Goal: Task Accomplishment & Management: Manage account settings

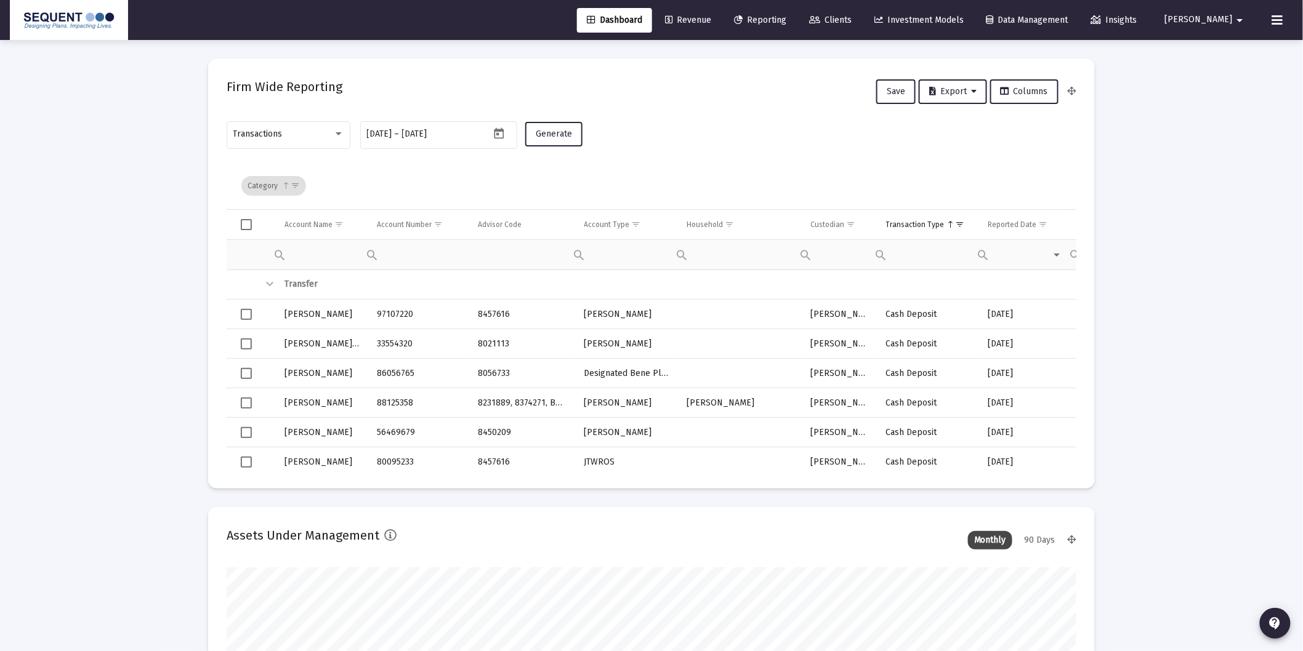
click at [852, 17] on span "Clients" at bounding box center [830, 20] width 42 height 10
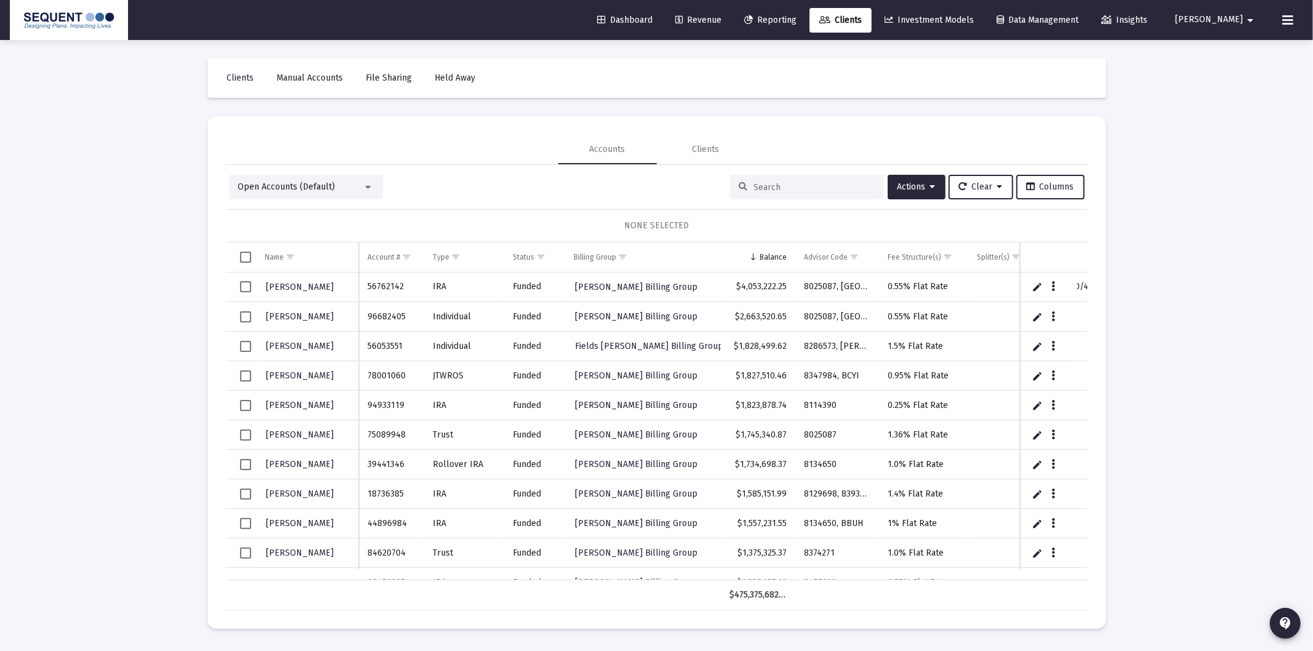
click at [779, 182] on input at bounding box center [814, 187] width 121 height 10
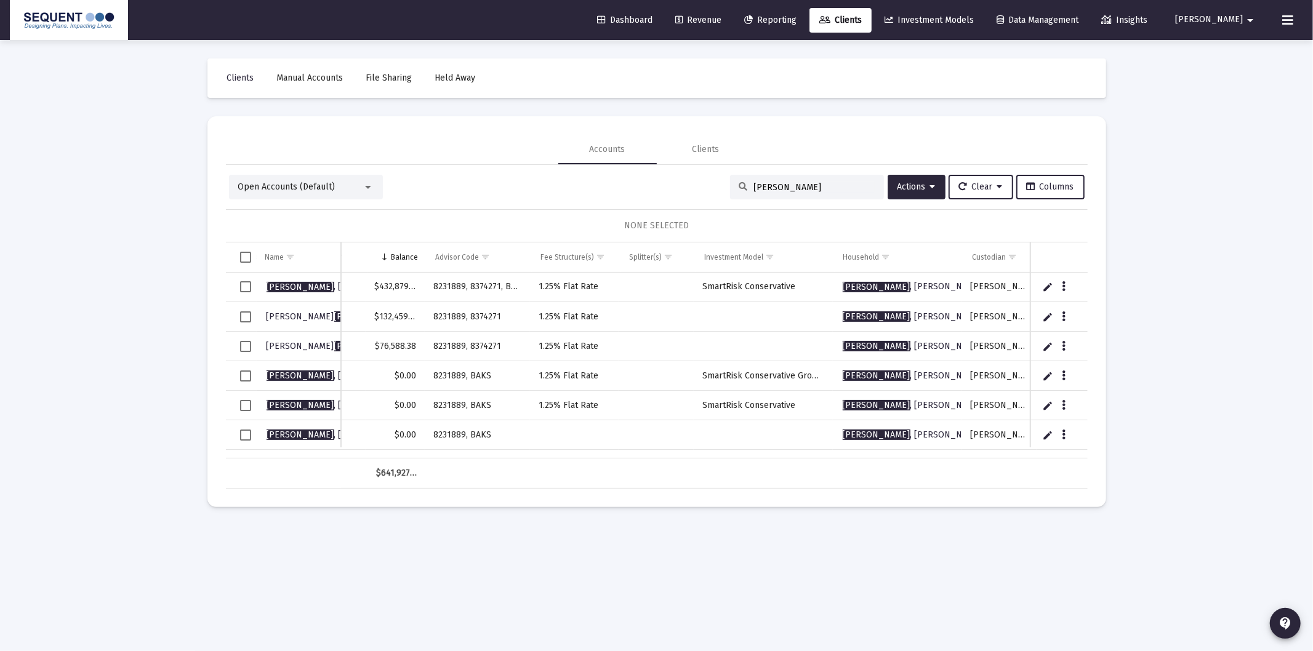
scroll to position [0, 240]
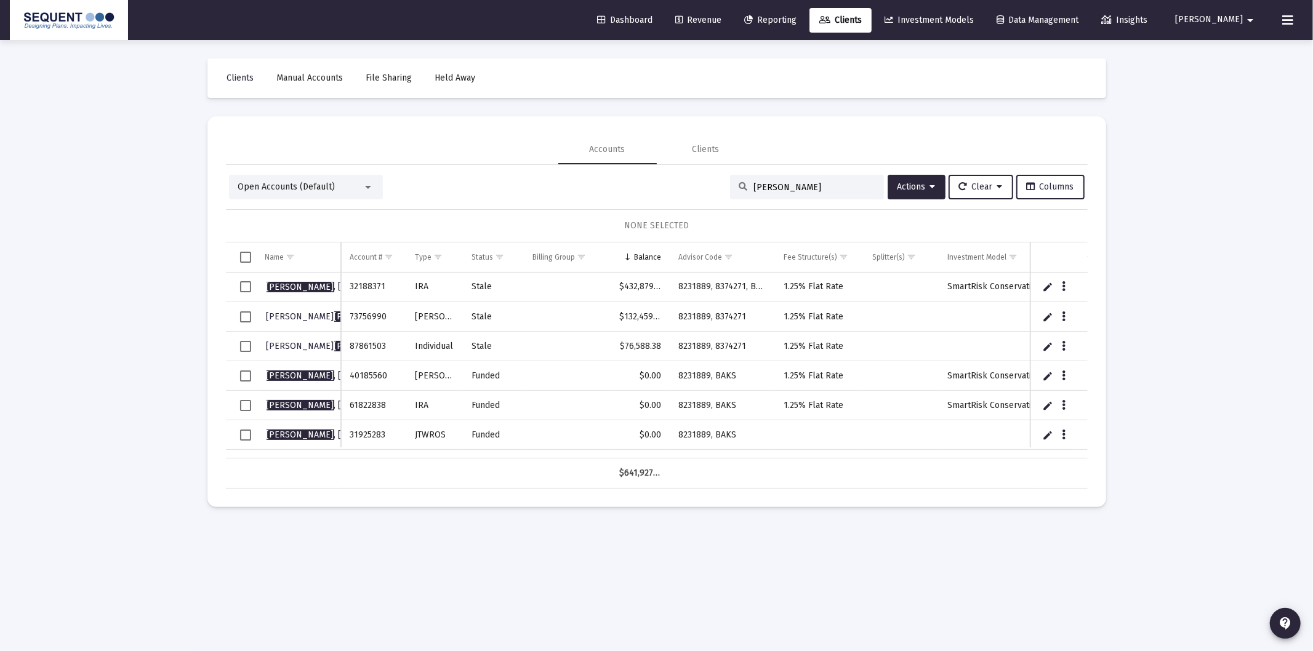
type input "[PERSON_NAME]"
click at [254, 345] on td "Data grid" at bounding box center [241, 347] width 31 height 30
click at [248, 315] on span "Select row" at bounding box center [245, 317] width 11 height 11
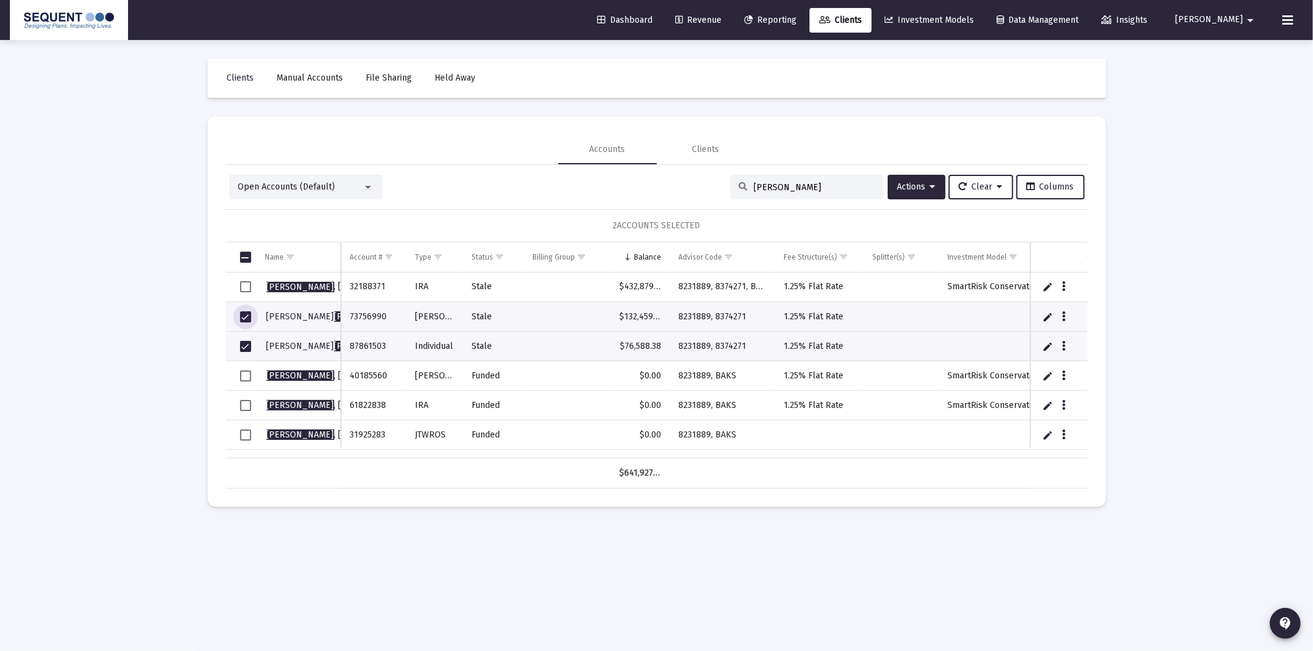
click at [251, 284] on td "Data grid" at bounding box center [241, 288] width 31 height 30
click at [902, 180] on button "Actions" at bounding box center [917, 187] width 58 height 25
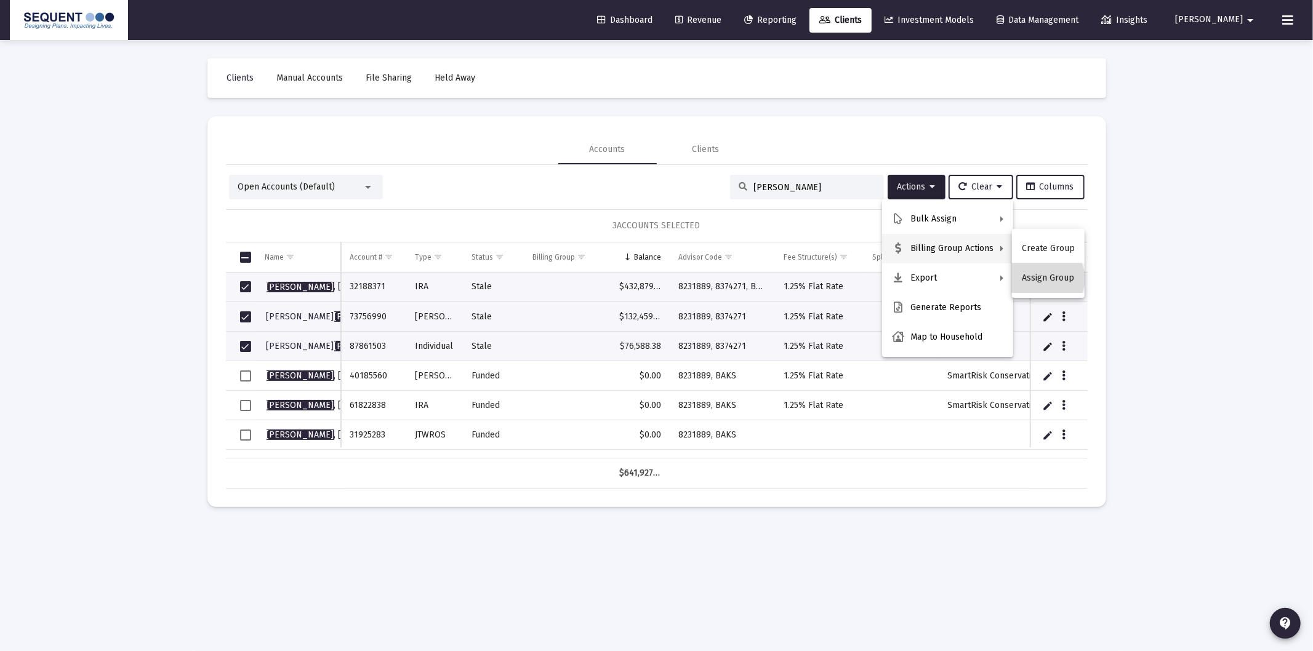
click at [1044, 279] on button "Assign Group" at bounding box center [1048, 279] width 73 height 30
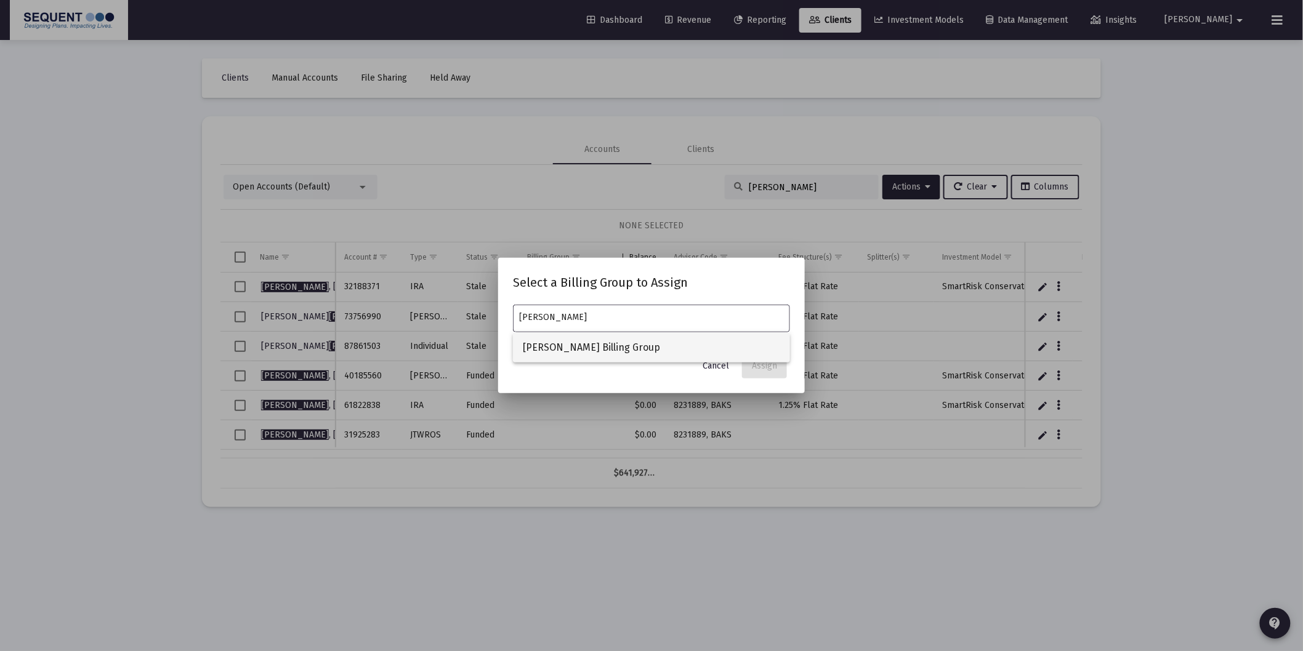
click at [663, 348] on span "[PERSON_NAME] Billing Group" at bounding box center [651, 348] width 257 height 30
type input "[PERSON_NAME] Billing Group"
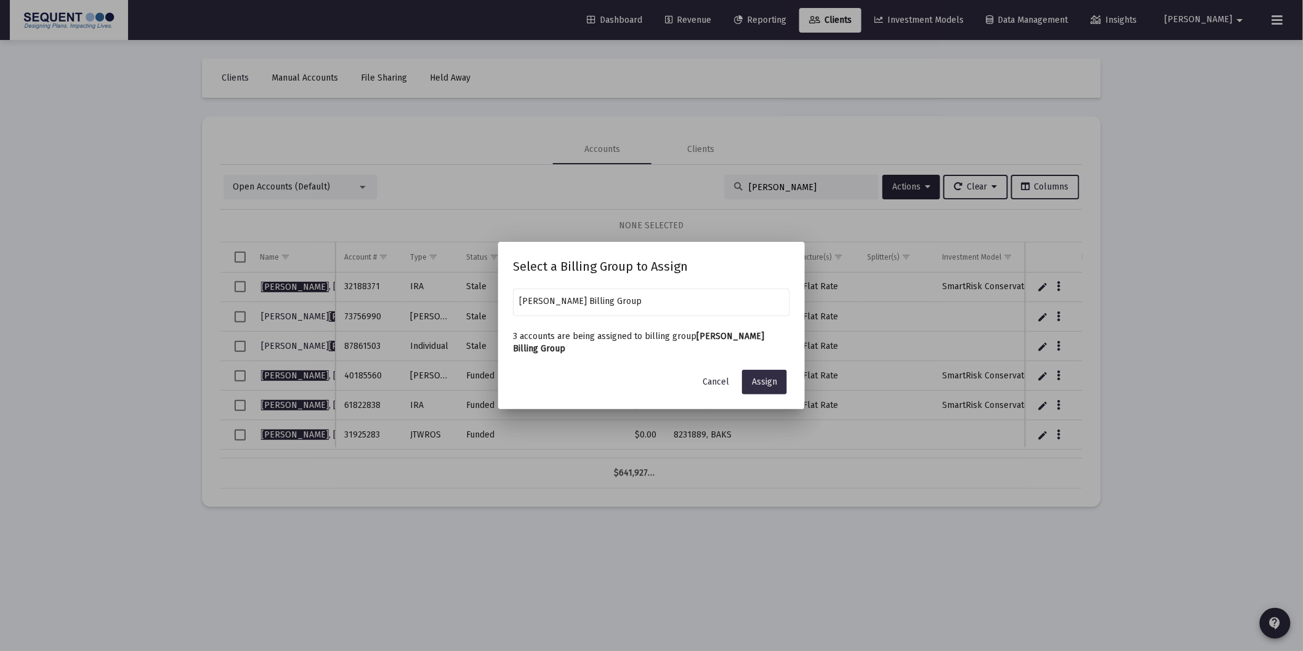
click at [759, 388] on button "Assign" at bounding box center [764, 382] width 45 height 25
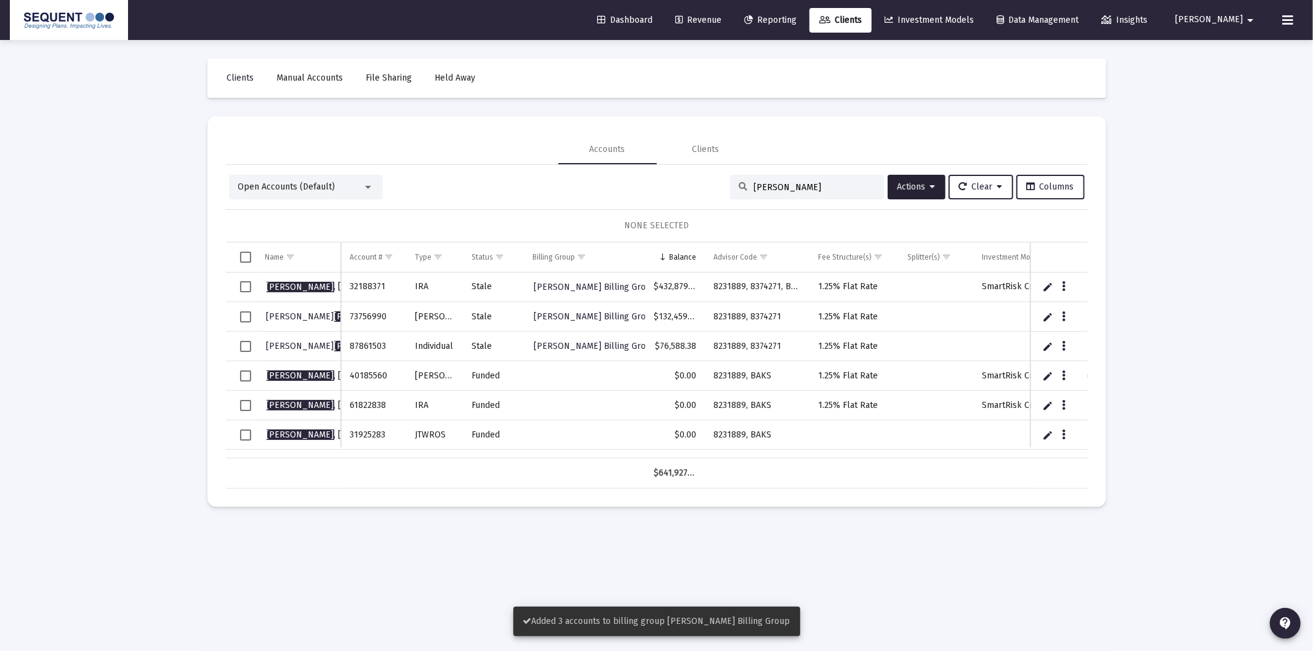
click at [249, 281] on span "Select row" at bounding box center [245, 286] width 11 height 11
click at [248, 318] on span "Select row" at bounding box center [245, 317] width 11 height 11
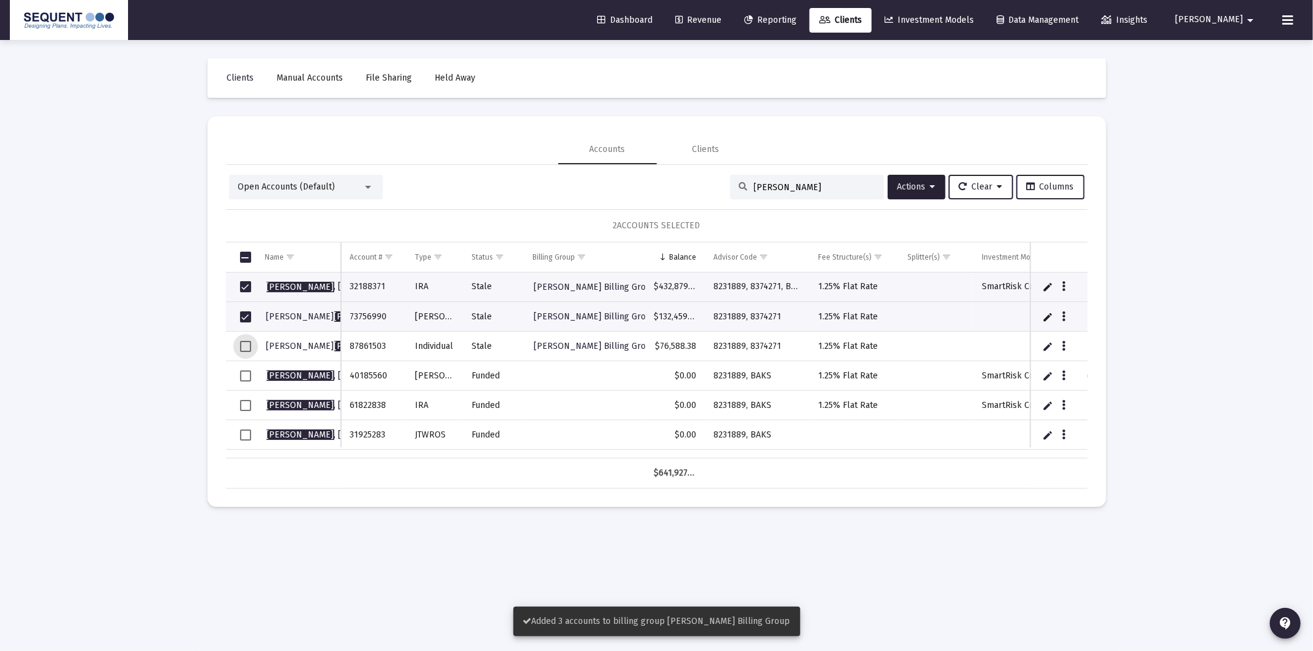
drag, startPoint x: 247, startPoint y: 342, endPoint x: 312, endPoint y: 146, distance: 207.0
click at [247, 342] on span "Select row" at bounding box center [245, 346] width 11 height 11
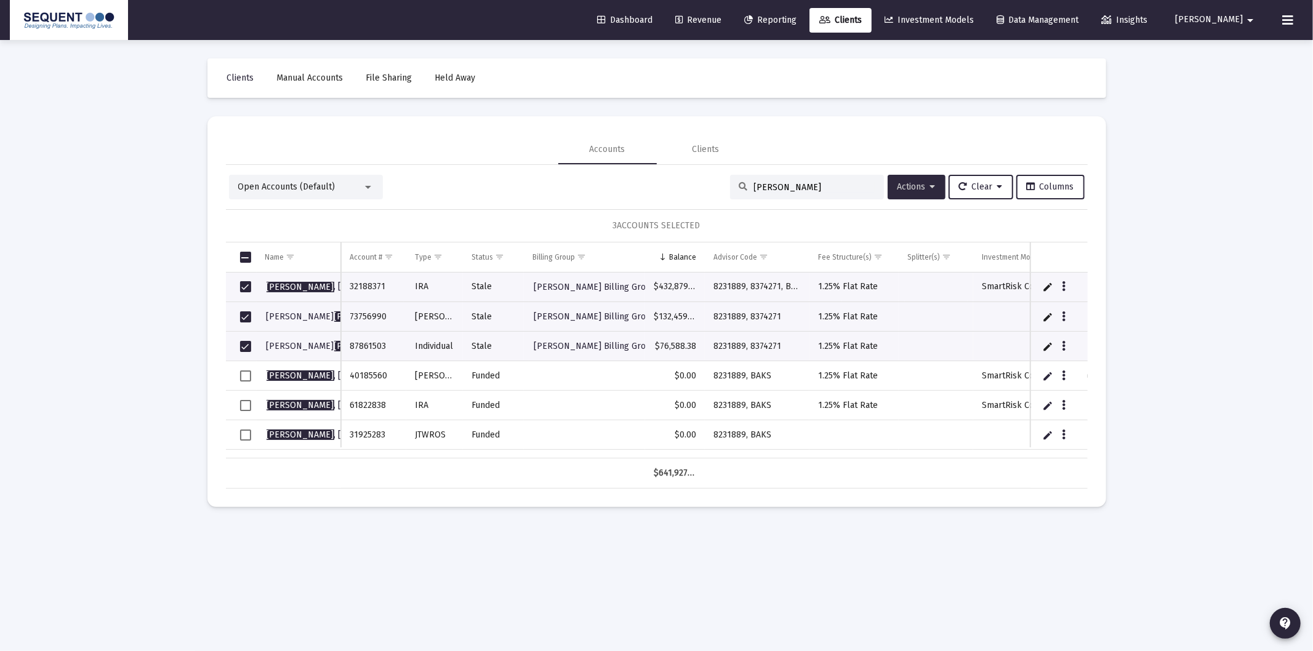
click at [919, 188] on span "Actions" at bounding box center [917, 187] width 38 height 10
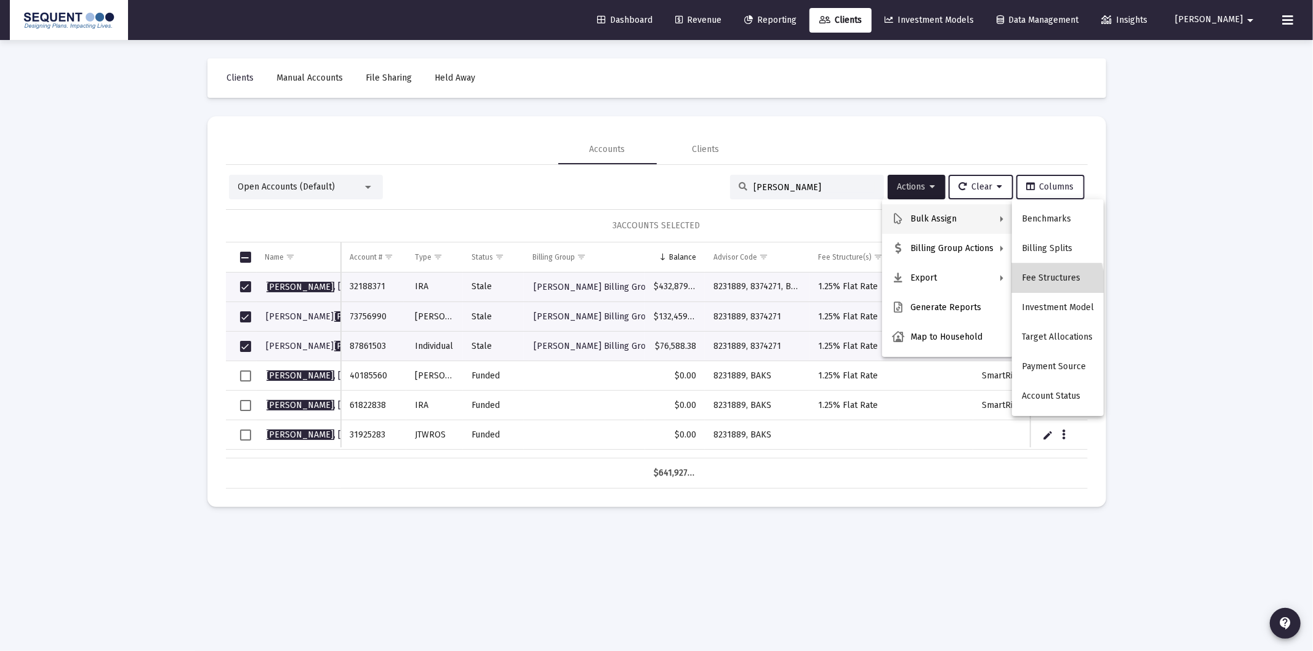
click at [1031, 284] on button "Fee Structures" at bounding box center [1058, 279] width 92 height 30
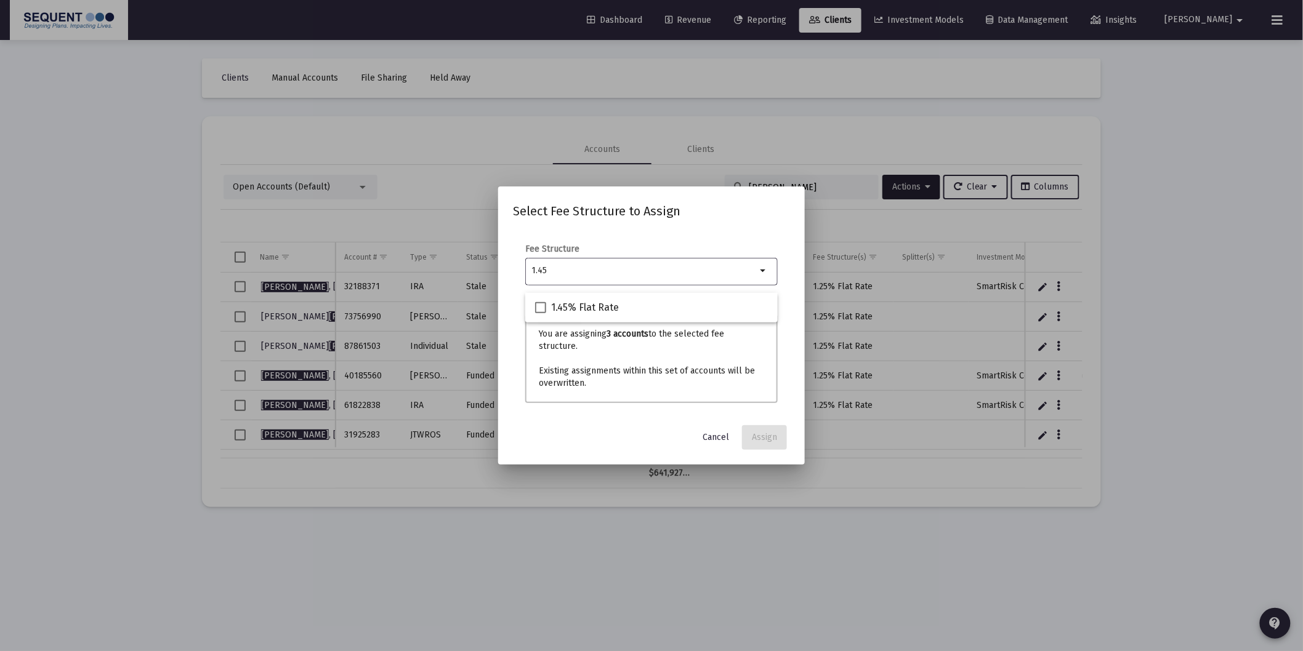
type input "1.45"
click at [579, 306] on span "1.45% Flat Rate" at bounding box center [585, 307] width 68 height 15
click at [541, 313] on input "1.45% Flat Rate" at bounding box center [540, 313] width 1 height 1
checkbox input "true"
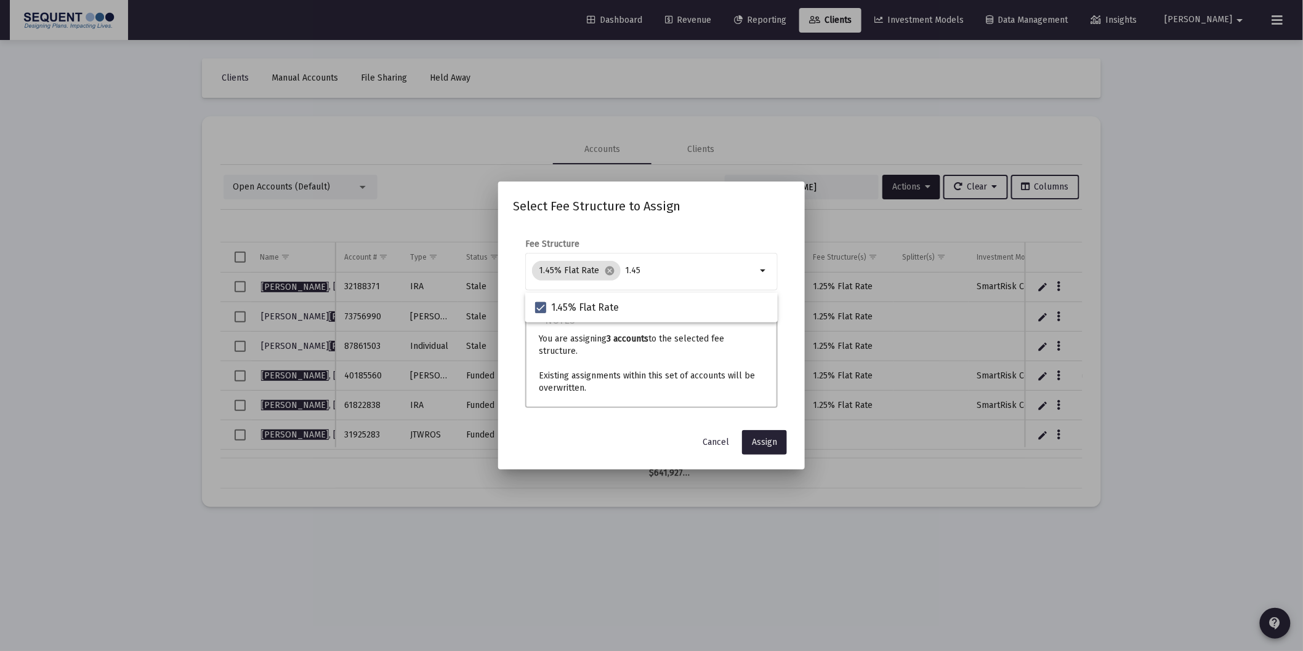
drag, startPoint x: 762, startPoint y: 435, endPoint x: 905, endPoint y: 517, distance: 164.6
click at [762, 437] on span "Assign" at bounding box center [764, 442] width 25 height 10
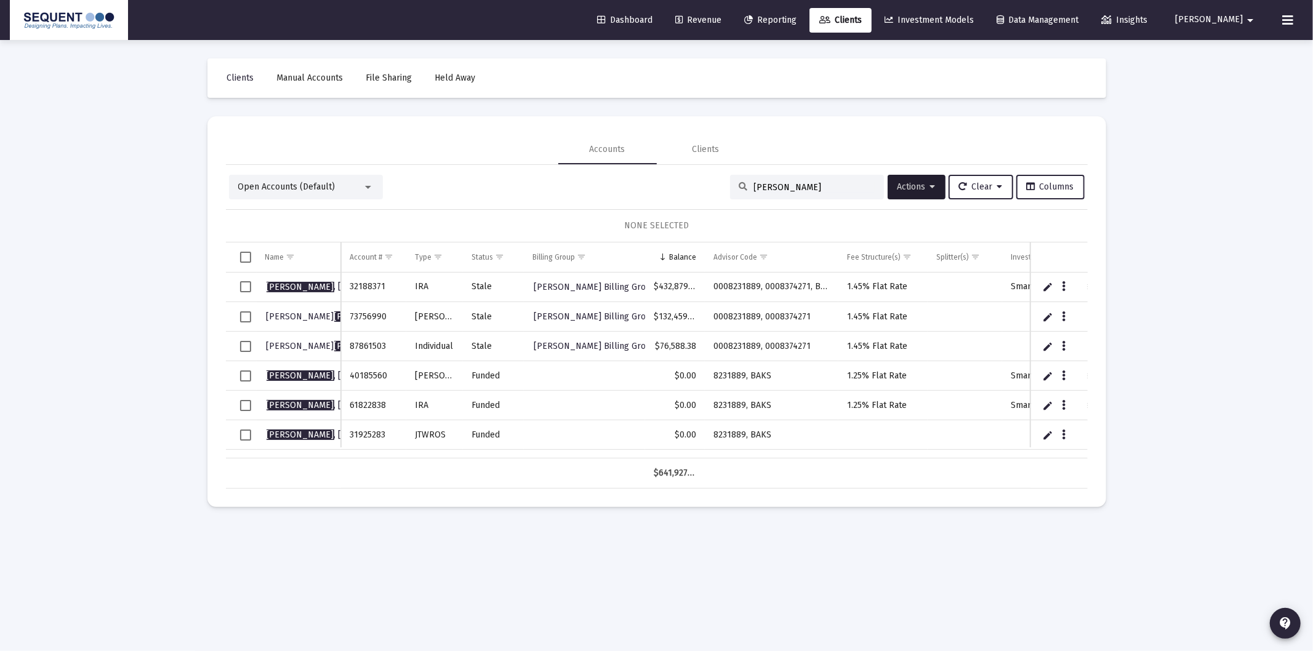
drag, startPoint x: 373, startPoint y: 346, endPoint x: 350, endPoint y: 293, distance: 57.9
click at [350, 293] on tbody "[PERSON_NAME] 32188371 [PERSON_NAME] [PERSON_NAME] Billing Group $432,879.71 00…" at bounding box center [814, 361] width 1177 height 177
click at [404, 337] on td "87861503" at bounding box center [373, 347] width 65 height 30
drag, startPoint x: 388, startPoint y: 288, endPoint x: 351, endPoint y: 291, distance: 37.1
click at [351, 291] on td "32188371" at bounding box center [373, 288] width 65 height 30
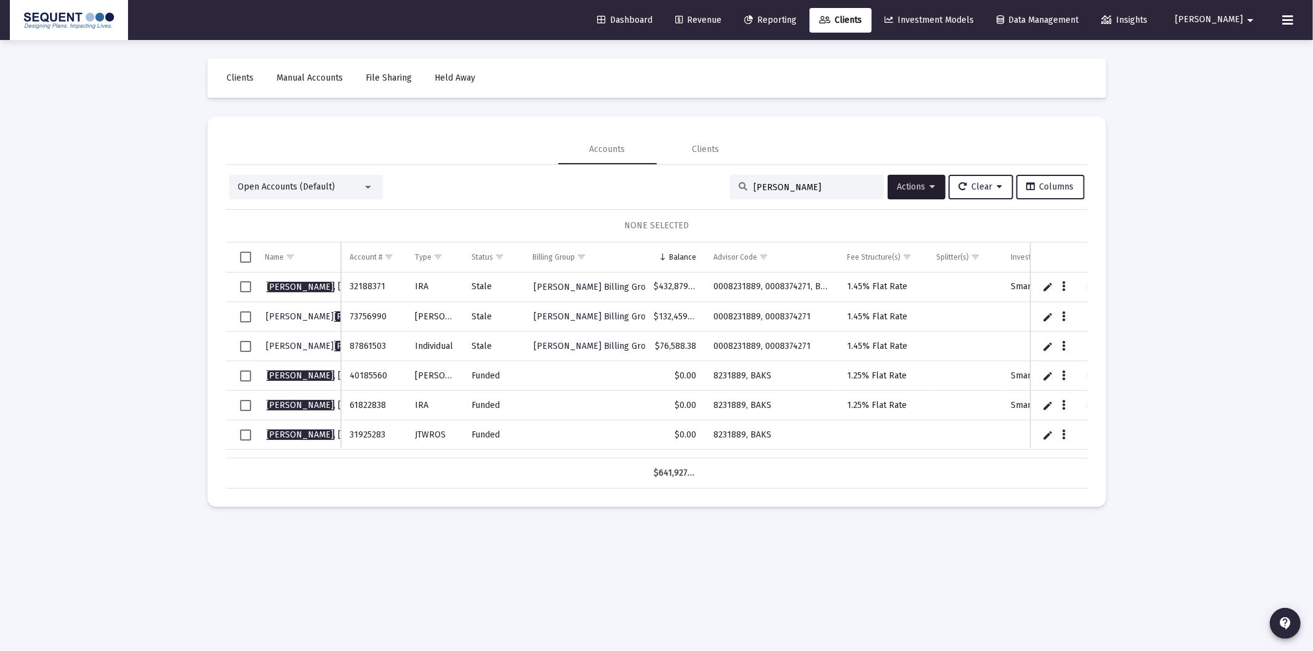
copy td "32188371"
drag, startPoint x: 395, startPoint y: 315, endPoint x: 352, endPoint y: 319, distance: 43.3
click at [352, 319] on td "73756990" at bounding box center [373, 317] width 65 height 30
copy td "73756990"
drag, startPoint x: 384, startPoint y: 346, endPoint x: 351, endPoint y: 341, distance: 33.6
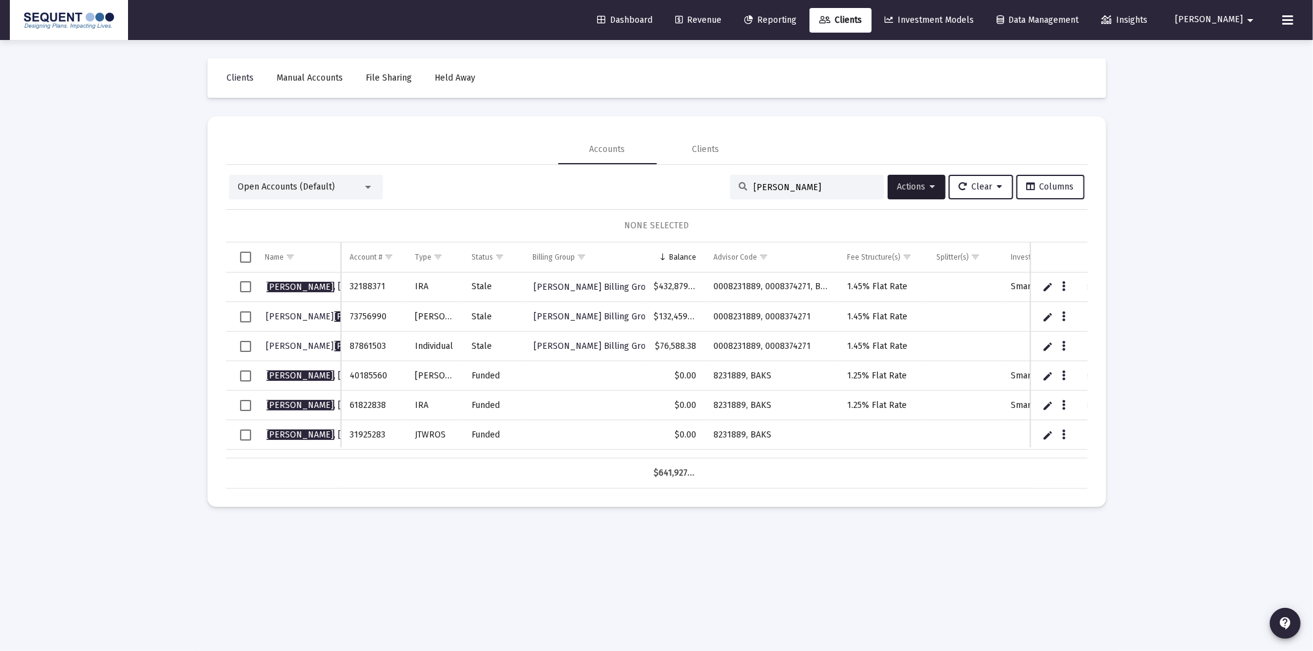
click at [351, 341] on td "87861503" at bounding box center [373, 347] width 65 height 30
copy td "87861503"
click at [302, 285] on span "[PERSON_NAME]" at bounding box center [337, 286] width 140 height 10
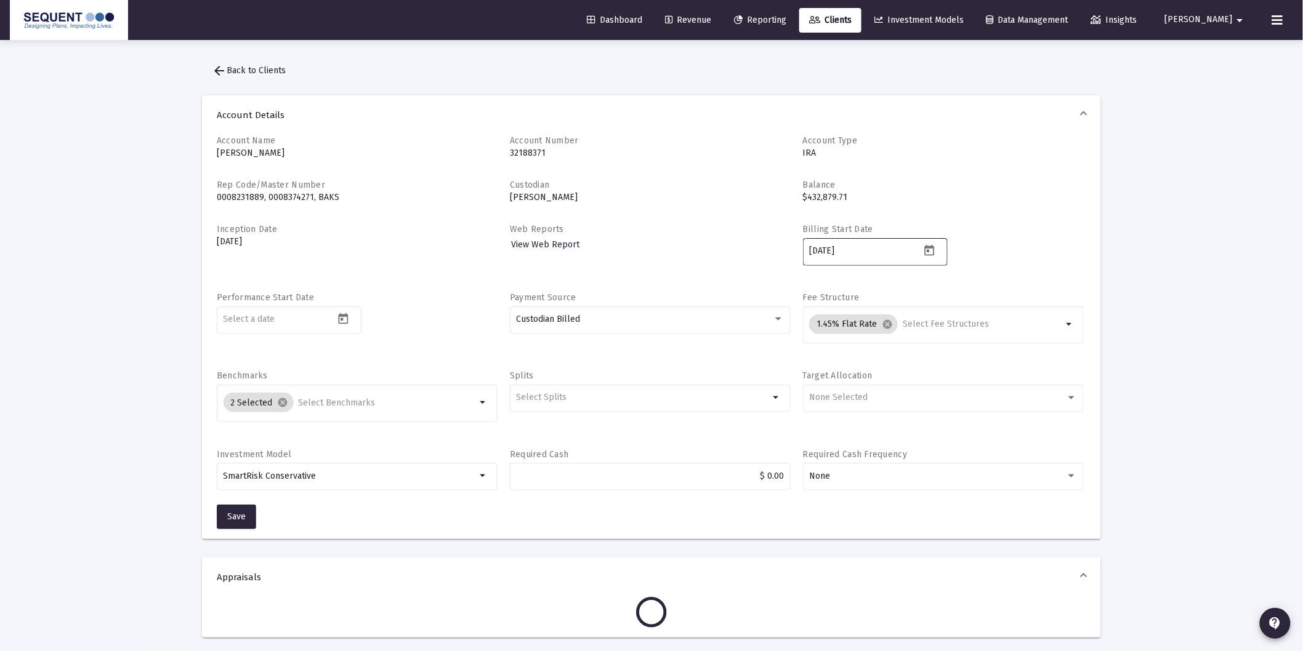
click at [932, 247] on icon "Open calendar" at bounding box center [929, 249] width 10 height 11
click at [858, 297] on button "[DATE]" at bounding box center [833, 292] width 54 height 25
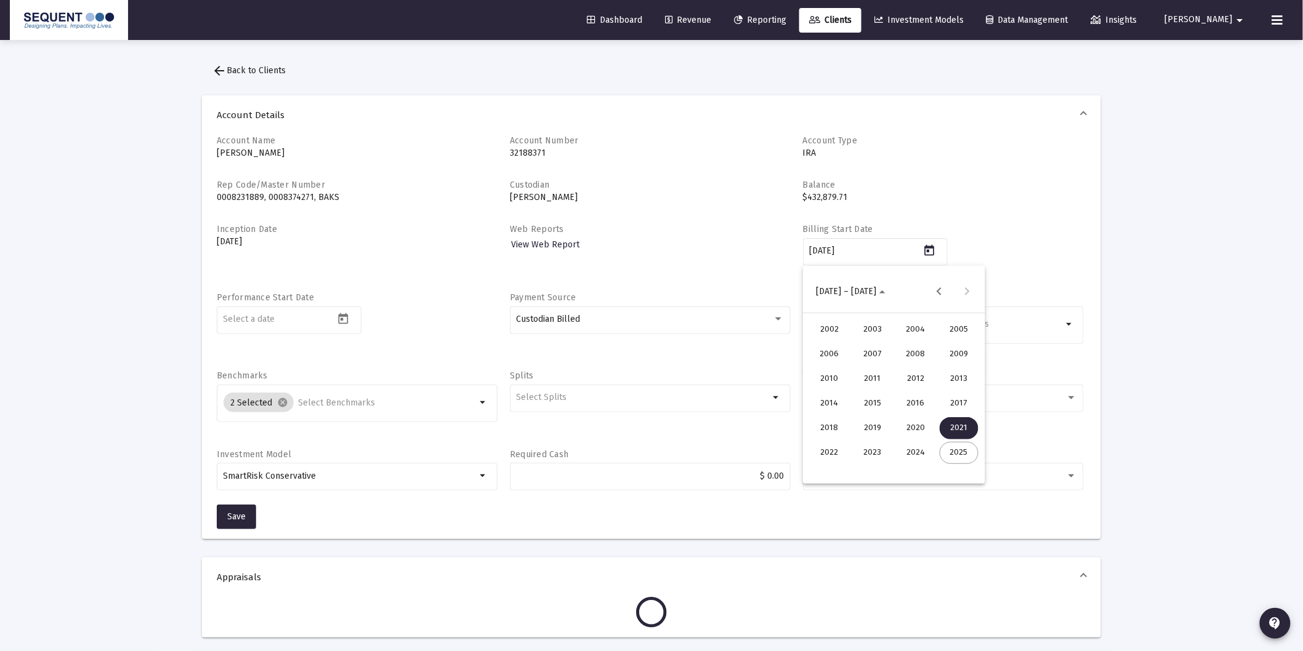
click at [952, 459] on div "2025" at bounding box center [959, 453] width 39 height 22
click at [836, 406] on div "SEP" at bounding box center [829, 404] width 39 height 22
click at [846, 421] on div "15" at bounding box center [845, 421] width 22 height 22
type input "[DATE]"
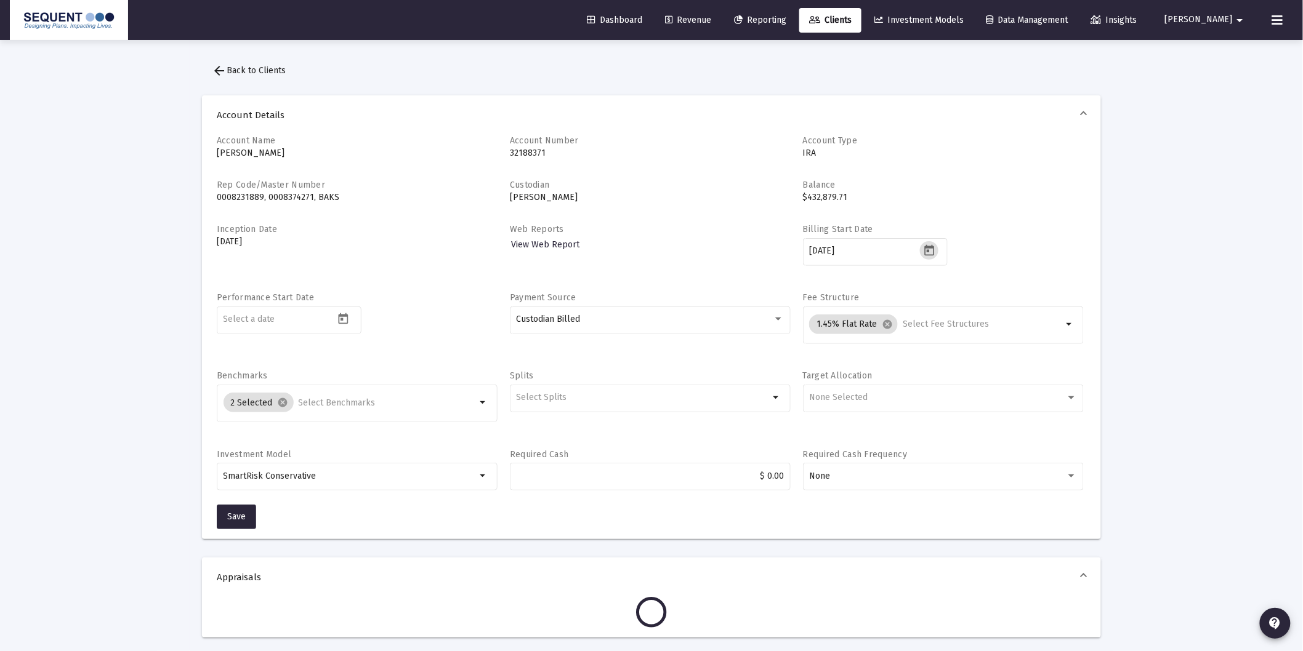
click at [257, 512] on app-atlas-submit-button "Save" at bounding box center [238, 517] width 42 height 10
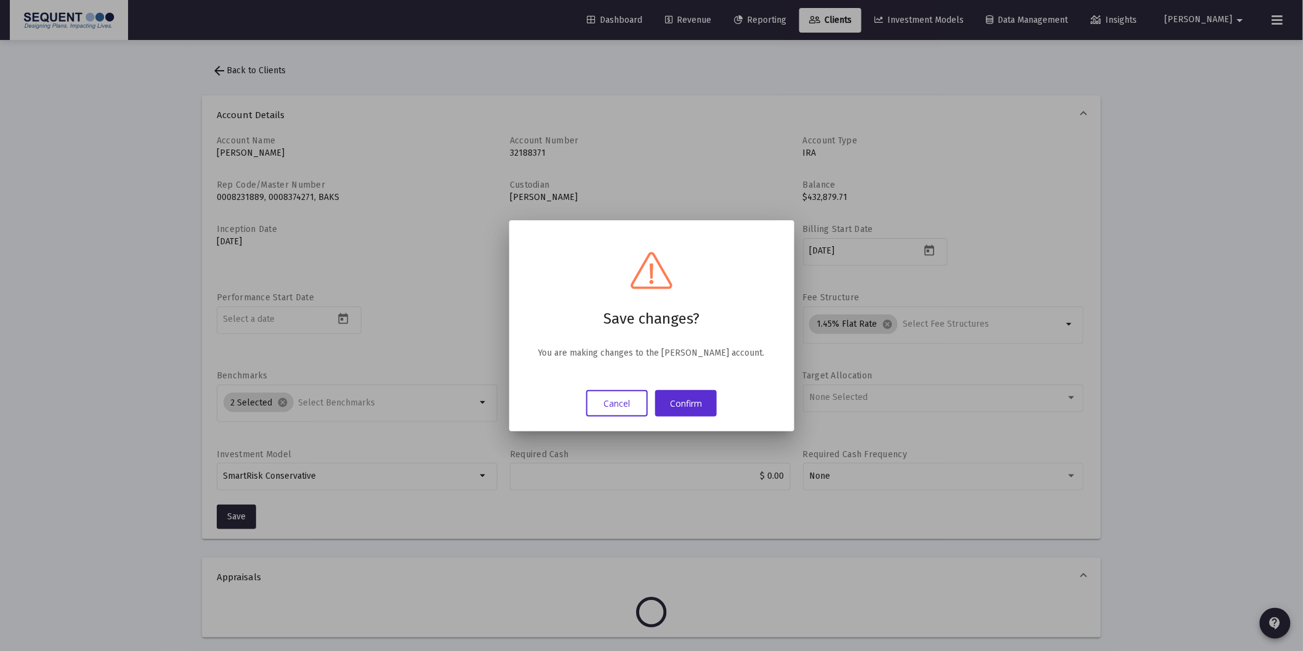
click at [240, 516] on div at bounding box center [651, 325] width 1303 height 651
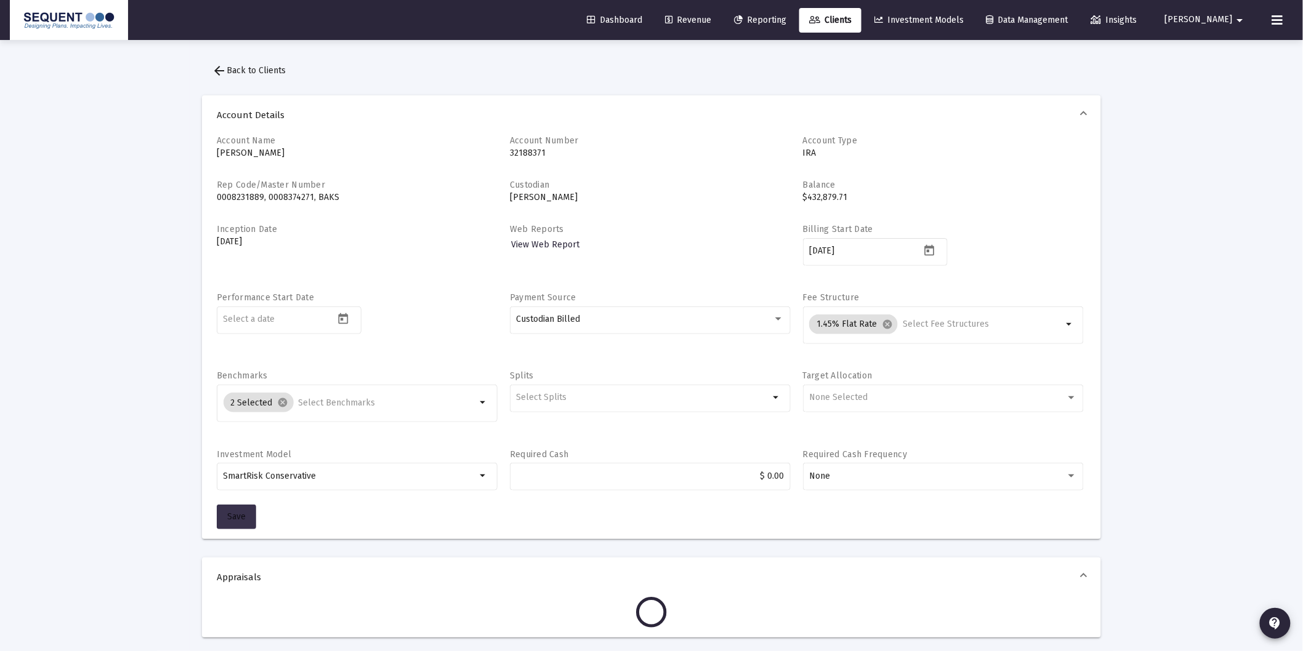
click at [227, 522] on button "Save" at bounding box center [236, 517] width 39 height 25
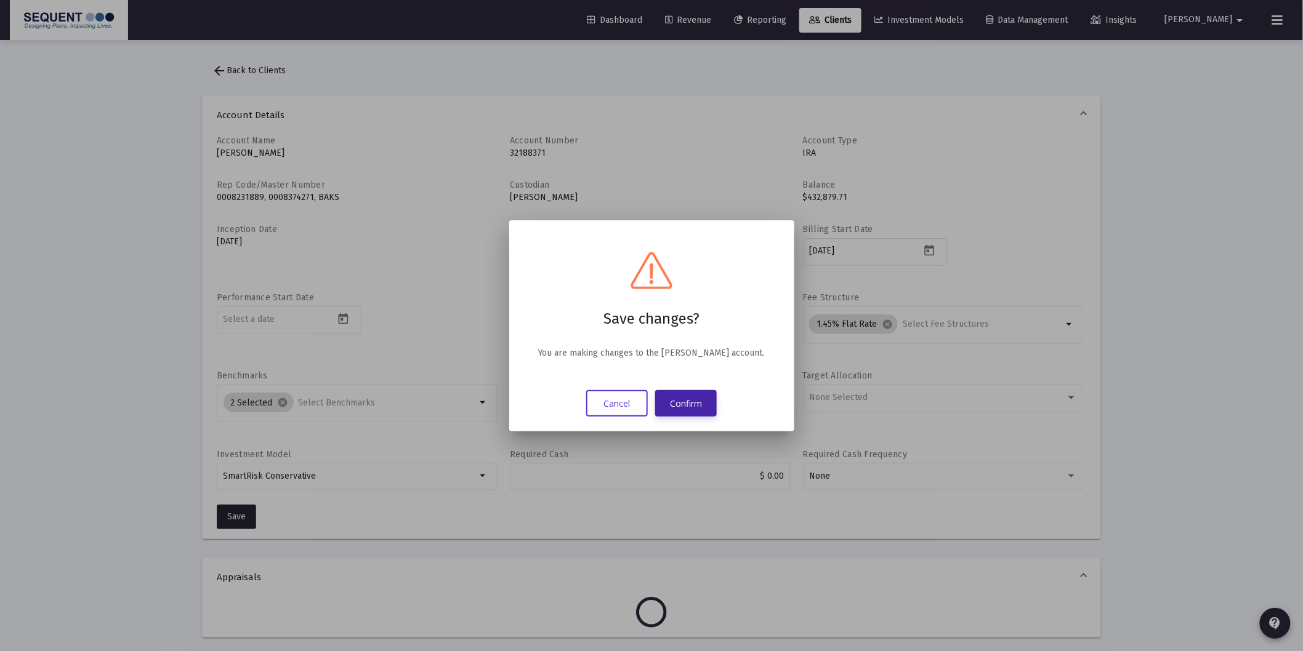
click at [688, 410] on button "Confirm" at bounding box center [686, 403] width 62 height 26
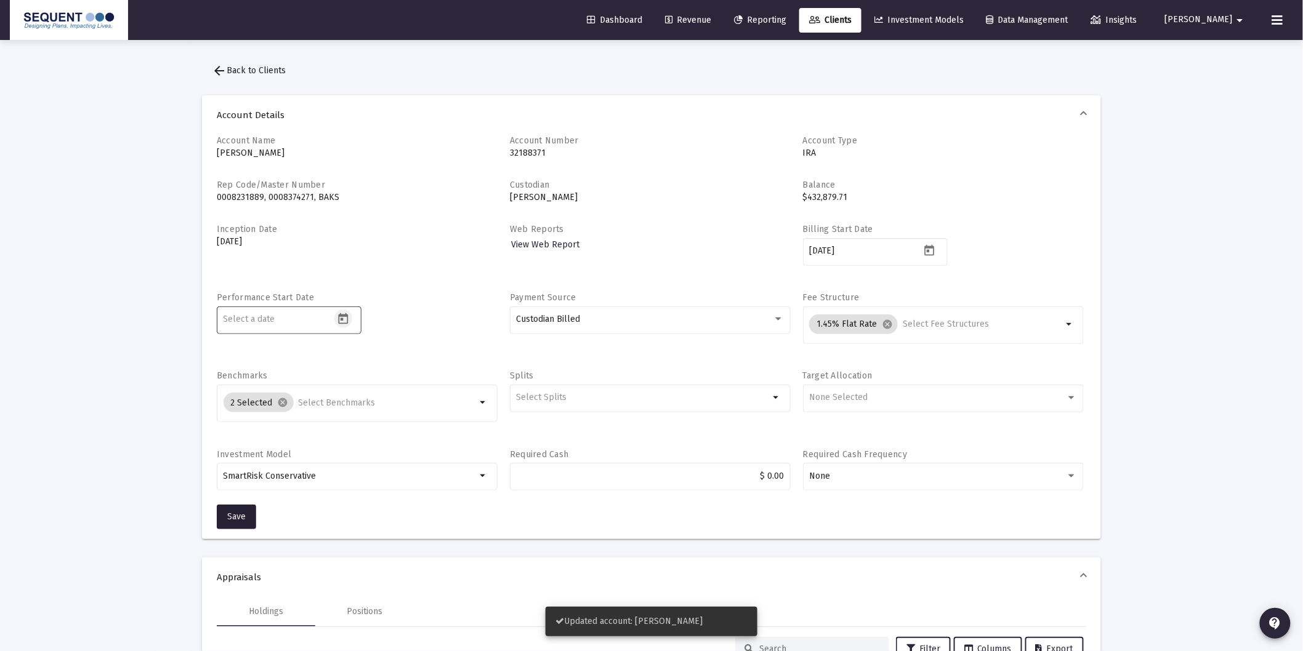
click at [345, 318] on icon "Open calendar" at bounding box center [343, 319] width 13 height 13
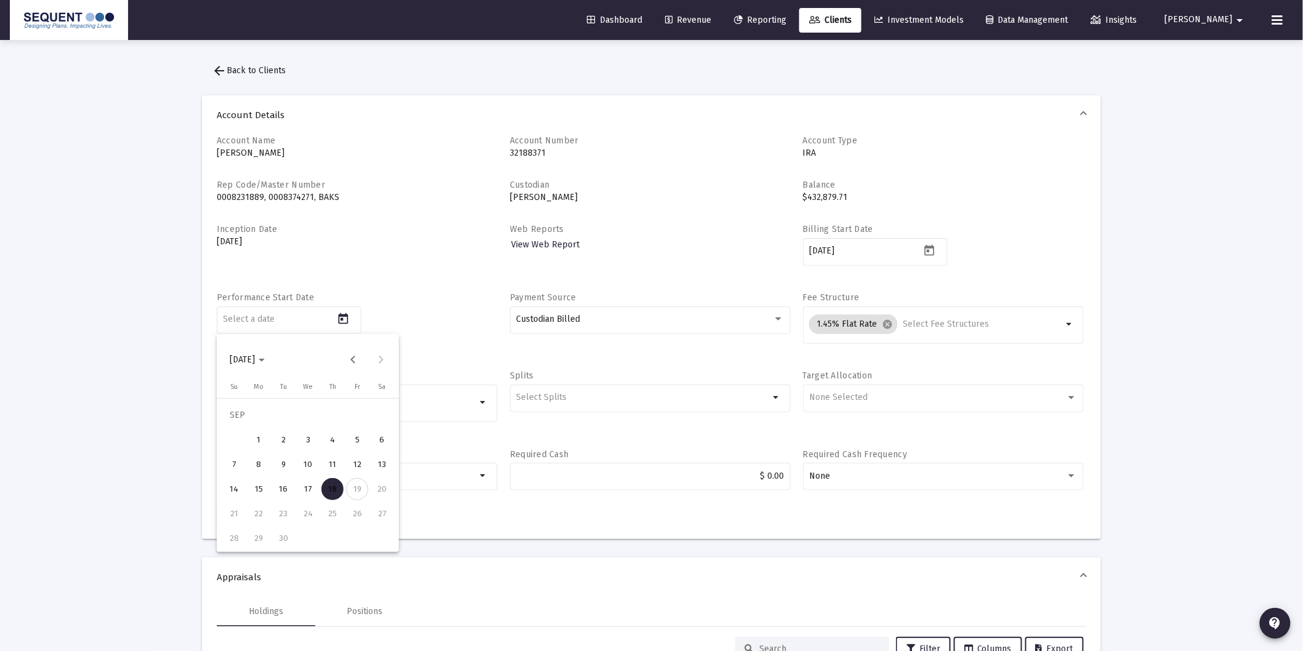
click at [265, 490] on div "15" at bounding box center [259, 489] width 22 height 22
type input "[DATE]"
click at [230, 521] on button "Save" at bounding box center [236, 517] width 39 height 25
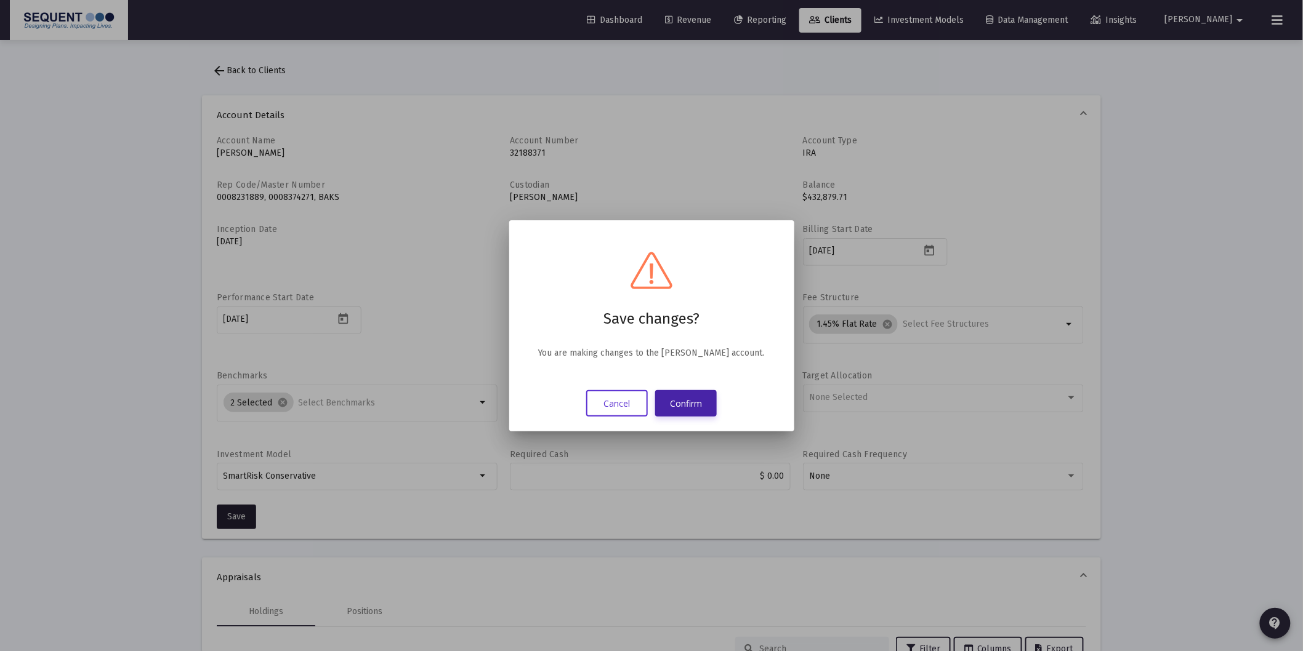
click at [688, 395] on button "Confirm" at bounding box center [686, 403] width 62 height 26
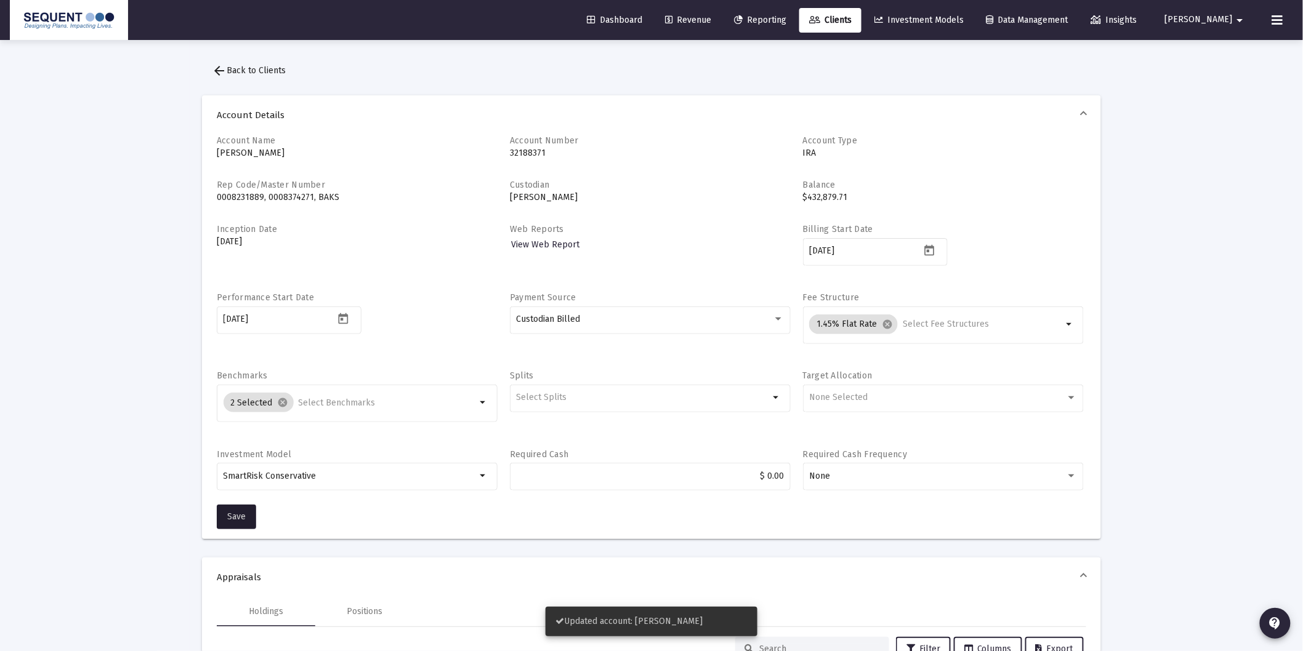
click at [272, 70] on span "arrow_back Back to Clients" at bounding box center [249, 70] width 74 height 10
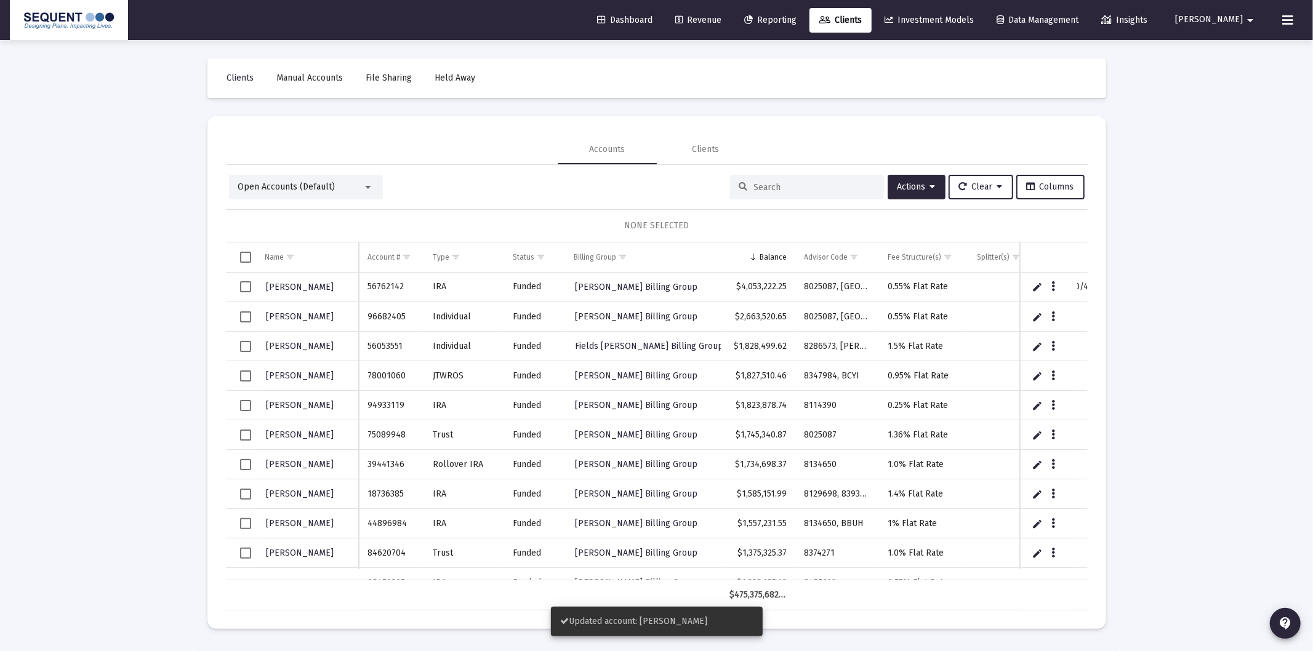
click at [765, 190] on input at bounding box center [814, 187] width 121 height 10
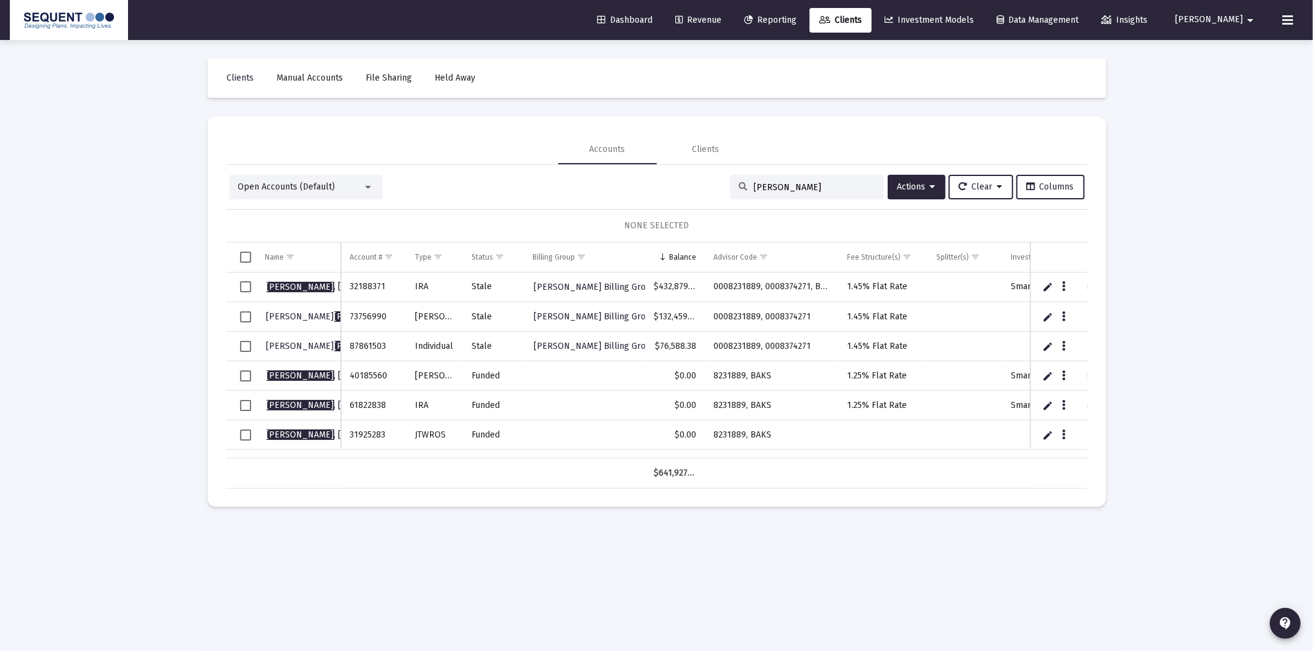
type input "[PERSON_NAME]"
click at [292, 312] on span "[PERSON_NAME]" at bounding box center [334, 317] width 135 height 10
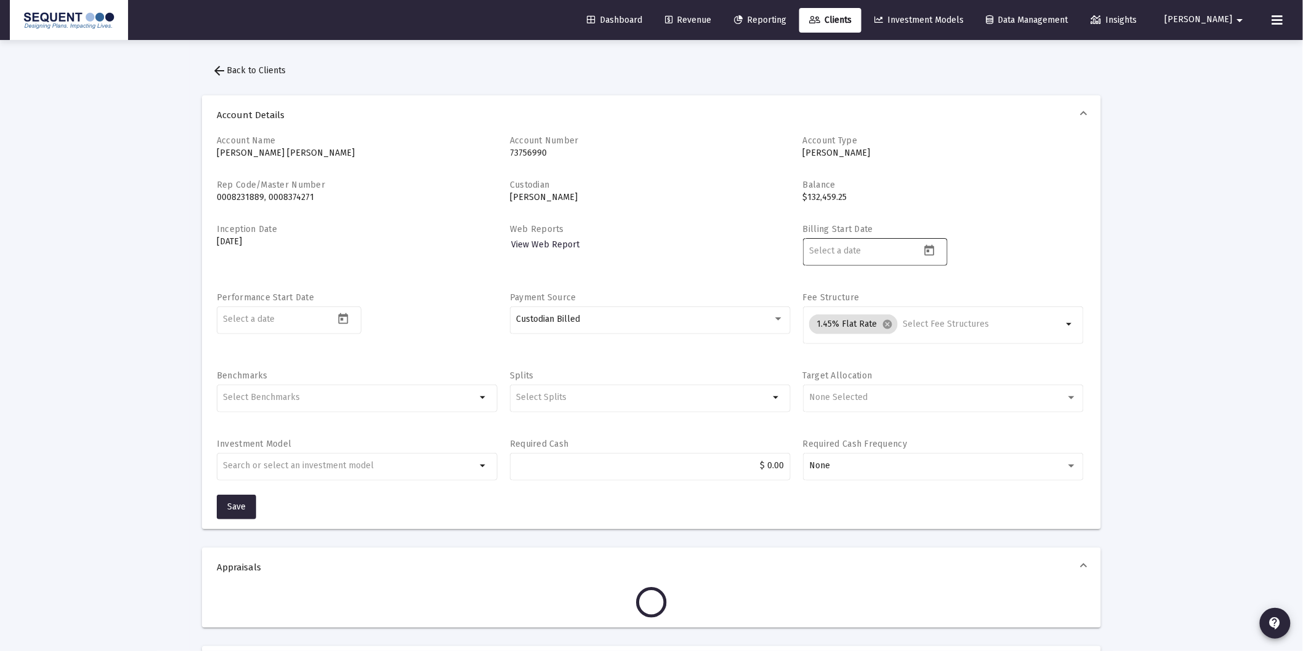
click at [933, 244] on icon "Open calendar" at bounding box center [929, 250] width 13 height 13
click at [841, 286] on span "[DATE]" at bounding box center [828, 291] width 25 height 10
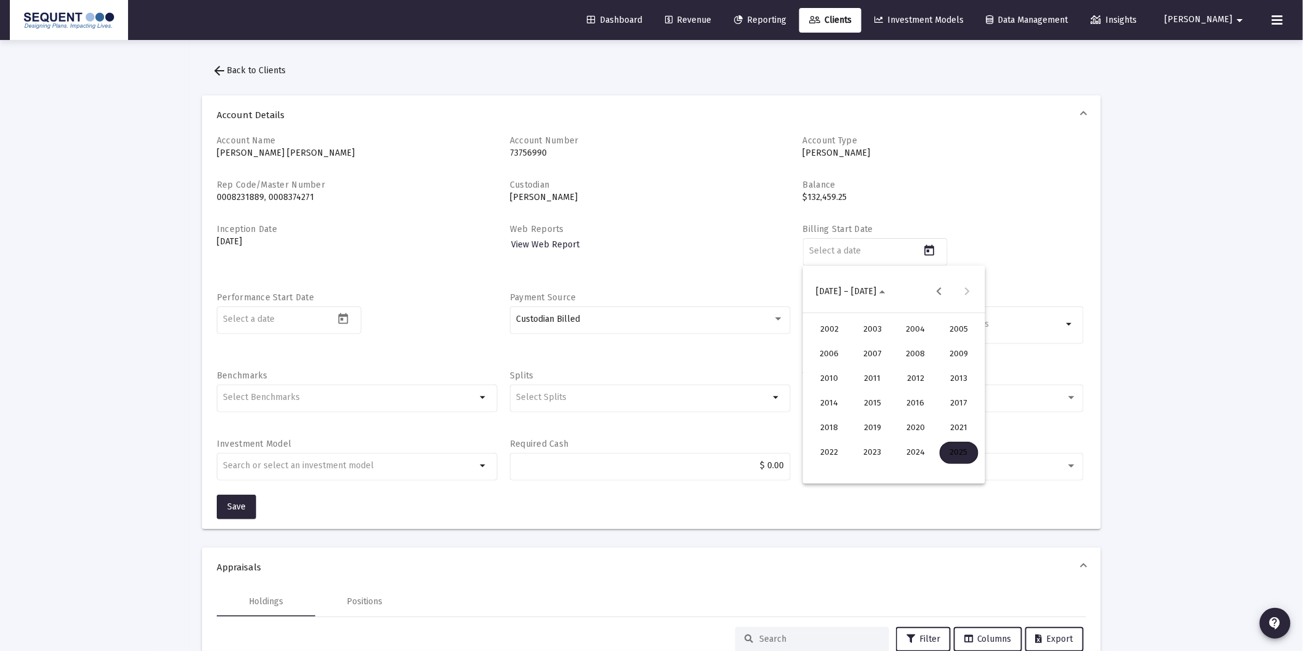
click at [953, 450] on div "2025" at bounding box center [959, 453] width 39 height 22
click at [833, 405] on div "SEP" at bounding box center [829, 404] width 39 height 22
click at [842, 424] on div "15" at bounding box center [845, 421] width 22 height 22
type input "[DATE]"
click at [350, 311] on div at bounding box center [344, 319] width 21 height 18
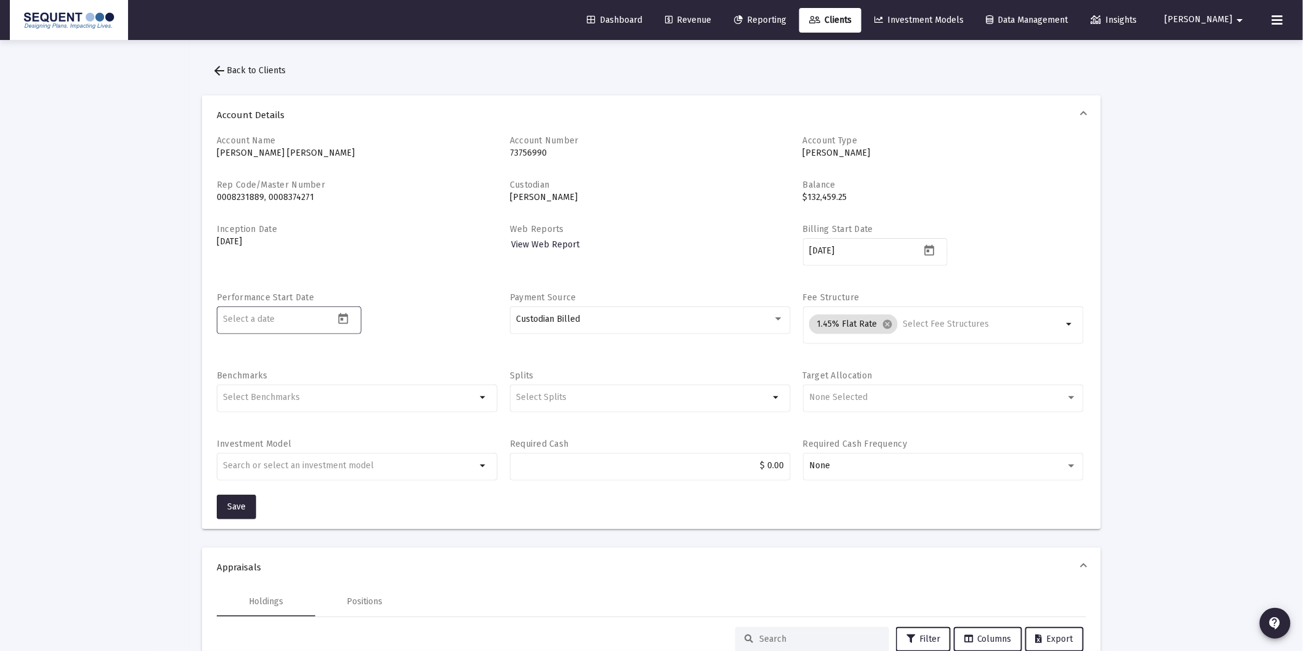
click at [345, 318] on icon "Open calendar" at bounding box center [343, 319] width 13 height 13
click at [259, 493] on div "15" at bounding box center [259, 489] width 22 height 22
type input "[DATE]"
click at [247, 501] on button "Save" at bounding box center [236, 507] width 39 height 25
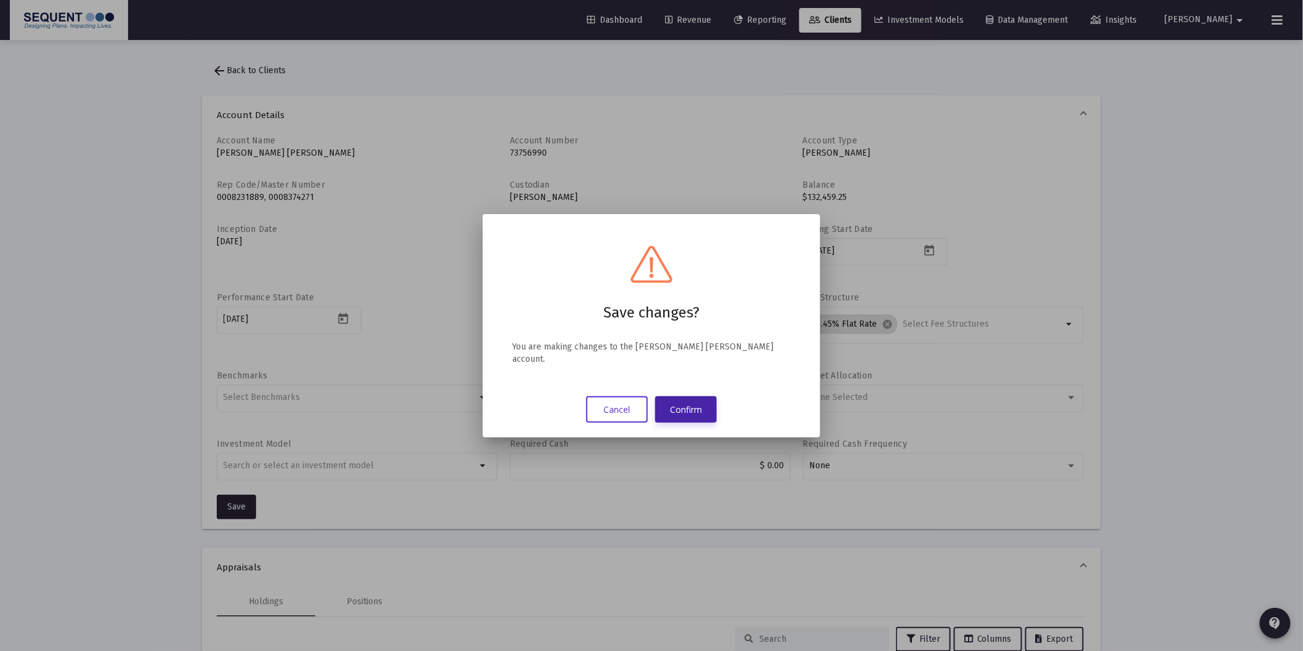
click at [693, 401] on button "Confirm" at bounding box center [686, 410] width 62 height 26
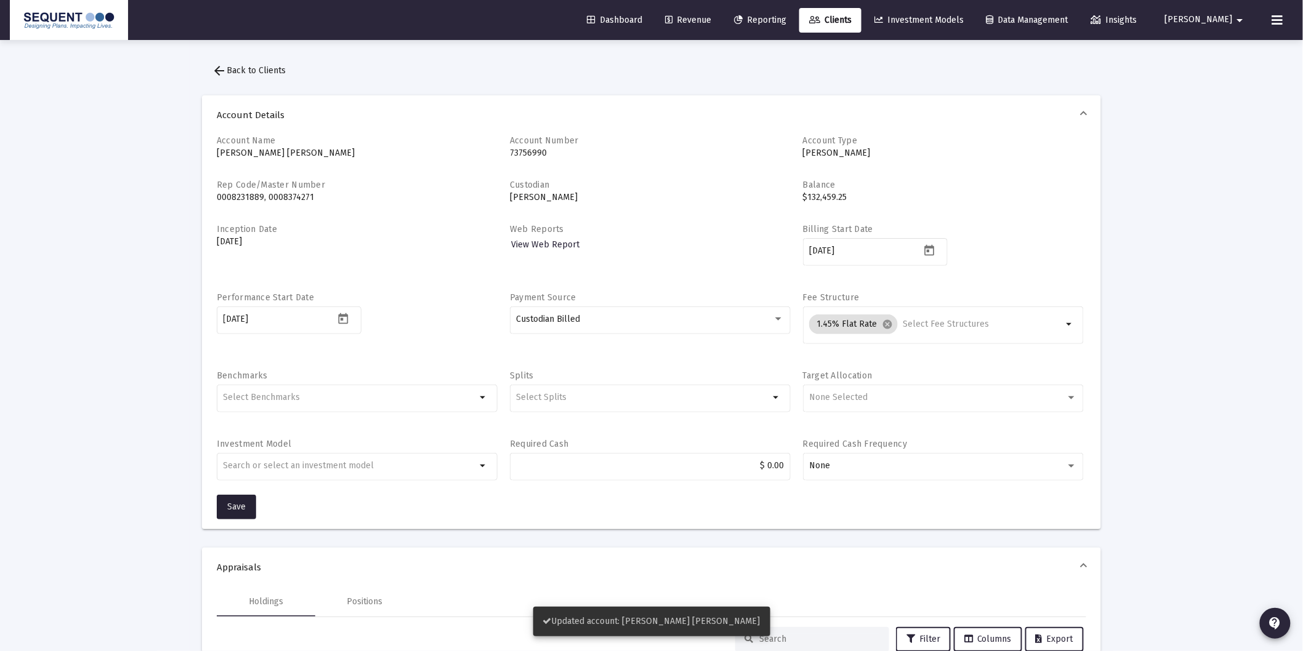
click at [219, 76] on mat-icon "arrow_back" at bounding box center [219, 70] width 15 height 15
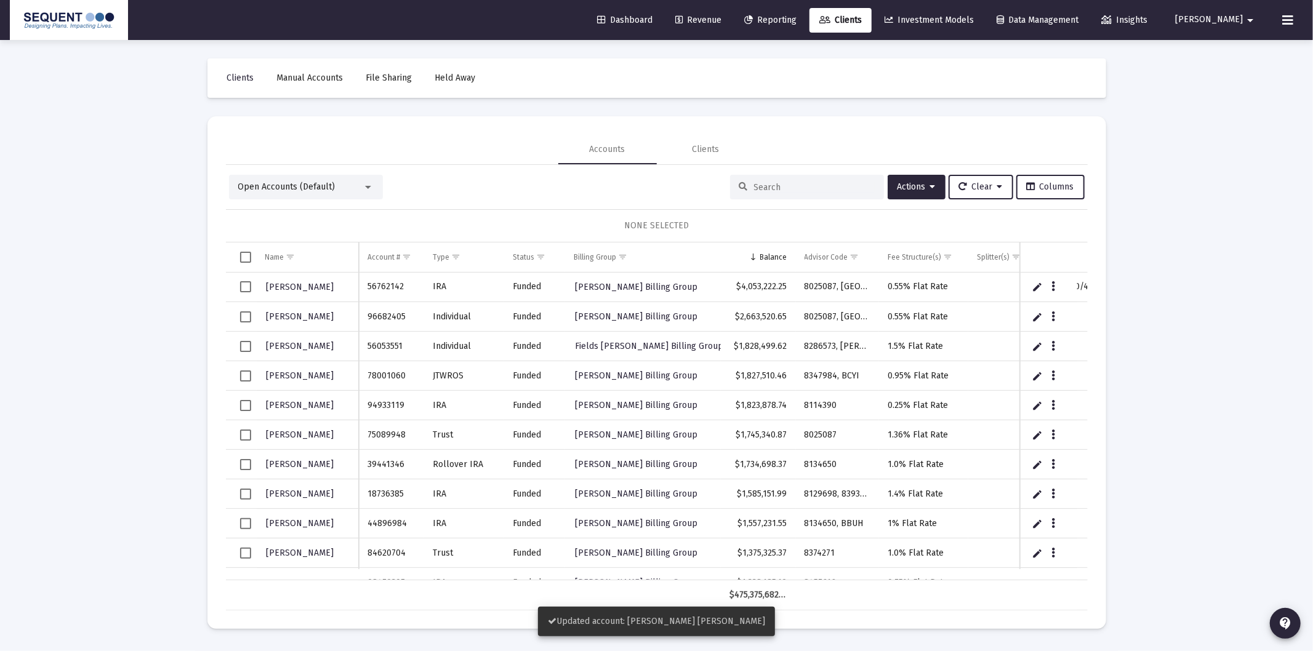
click at [764, 187] on input at bounding box center [814, 187] width 121 height 10
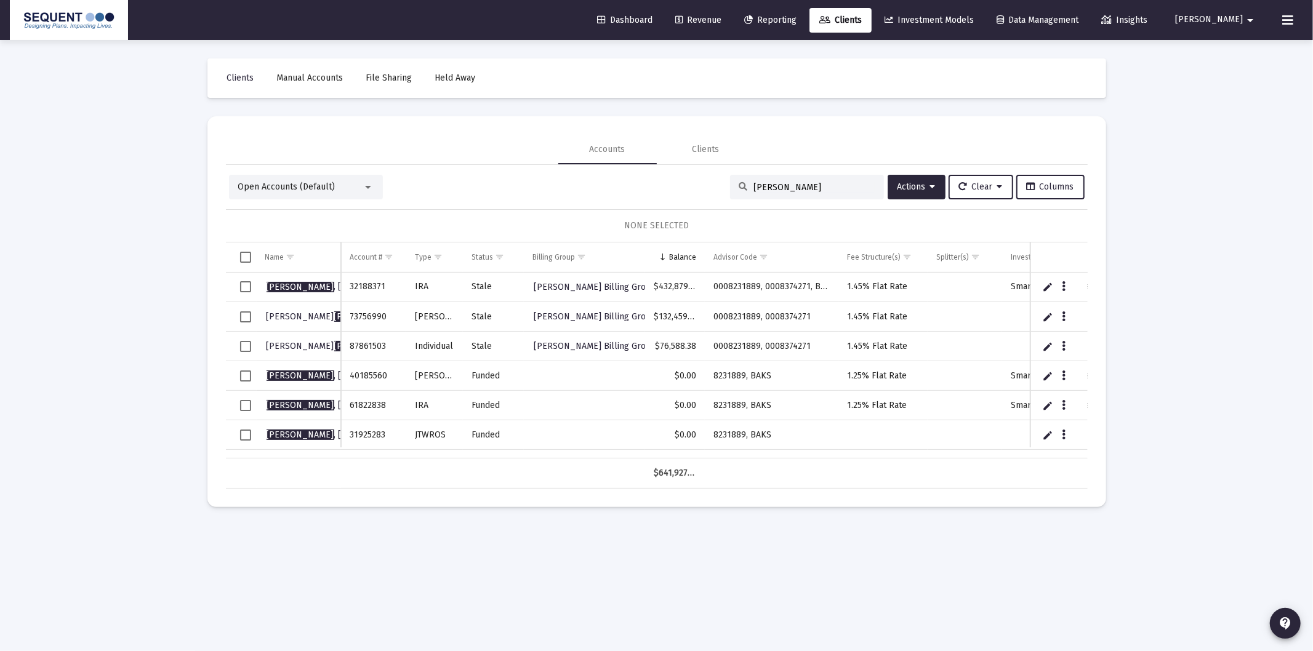
type input "[PERSON_NAME]"
click at [294, 341] on span "[PERSON_NAME]" at bounding box center [334, 346] width 135 height 10
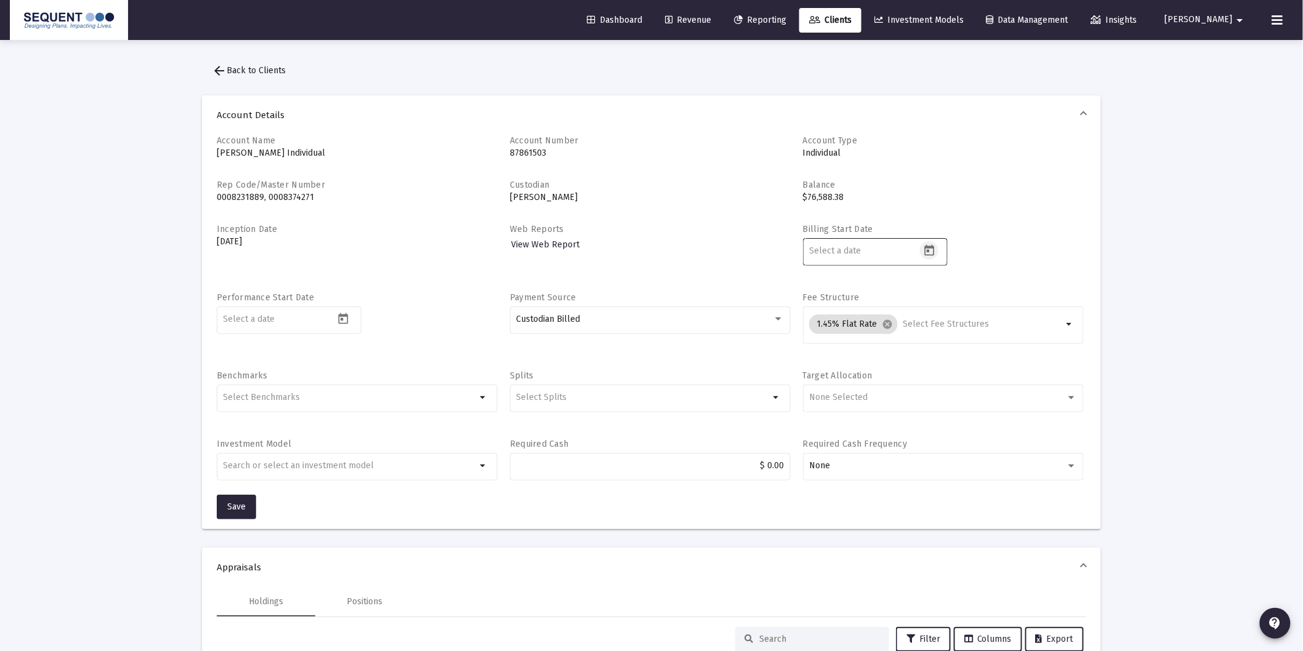
click at [930, 251] on icon "Open calendar" at bounding box center [929, 250] width 13 height 13
click at [860, 296] on button "[DATE]" at bounding box center [833, 292] width 54 height 25
click at [959, 459] on div "2025" at bounding box center [959, 453] width 39 height 22
click at [832, 404] on div "SEP" at bounding box center [829, 404] width 39 height 22
click at [1127, 310] on div at bounding box center [651, 325] width 1303 height 651
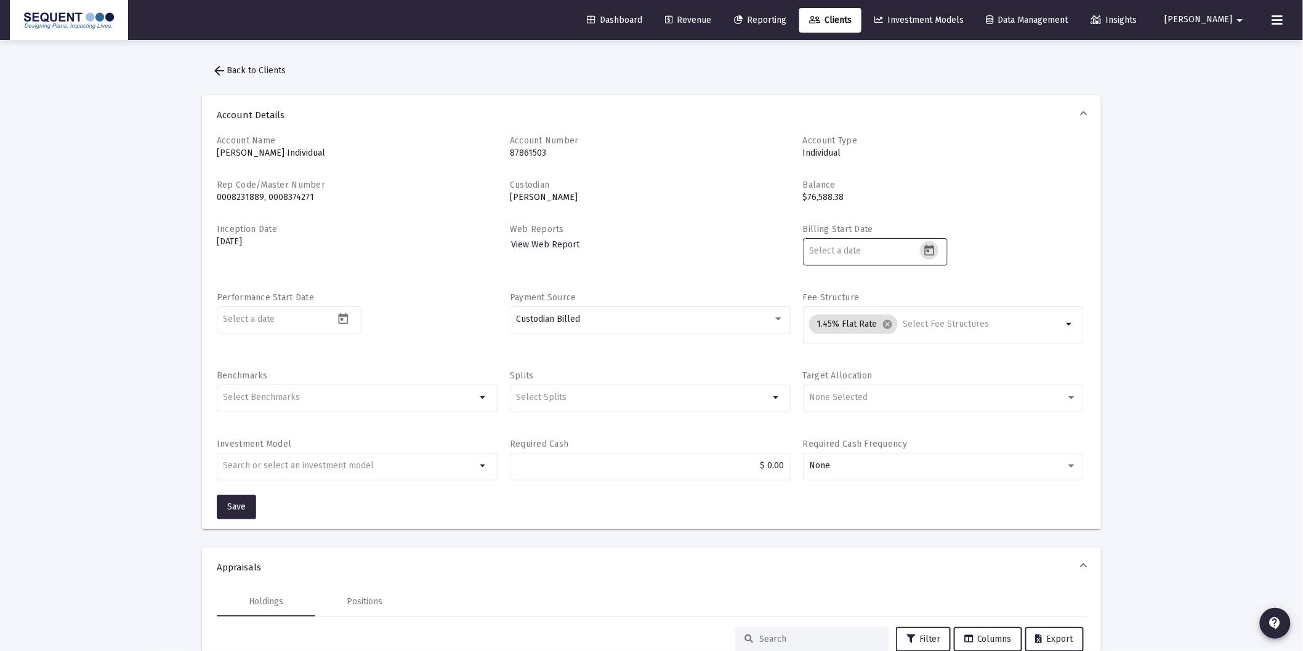
click at [928, 247] on icon "Open calendar" at bounding box center [929, 249] width 10 height 11
click at [836, 425] on div "15" at bounding box center [845, 421] width 22 height 22
type input "[DATE]"
click at [352, 320] on mat-datepicker-toggle at bounding box center [344, 323] width 21 height 10
click at [257, 494] on div "15" at bounding box center [259, 489] width 22 height 22
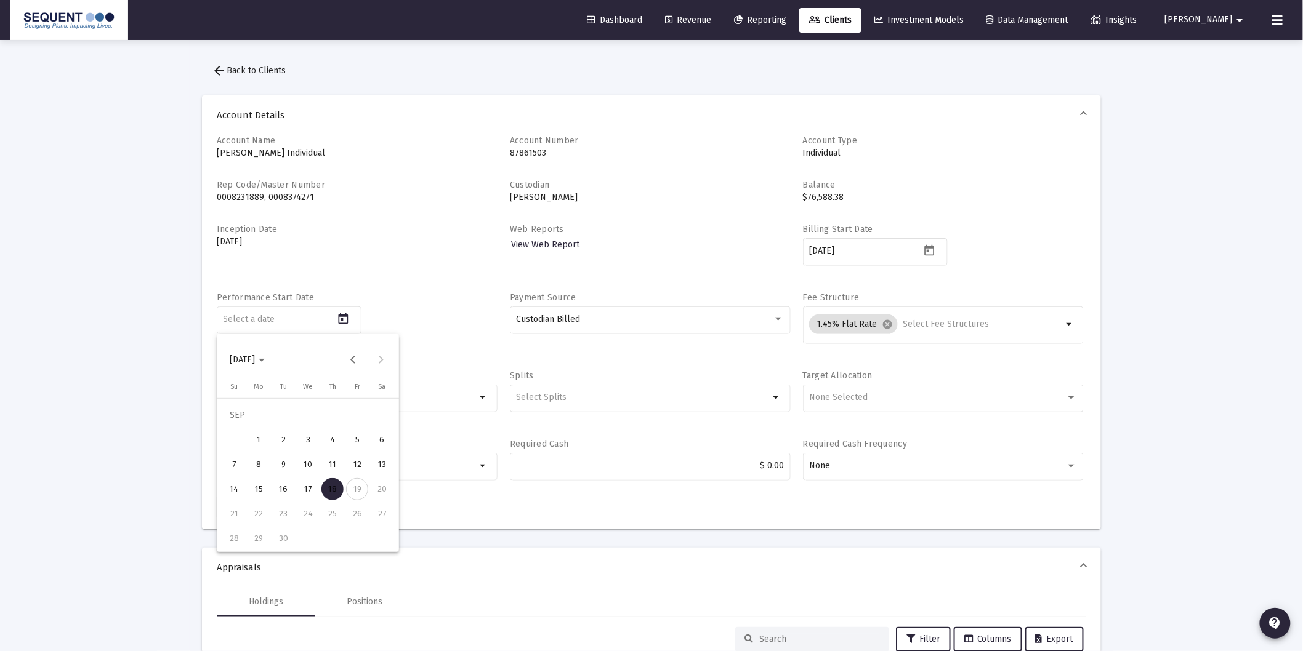
type input "[DATE]"
click at [247, 505] on button "Save" at bounding box center [236, 507] width 39 height 25
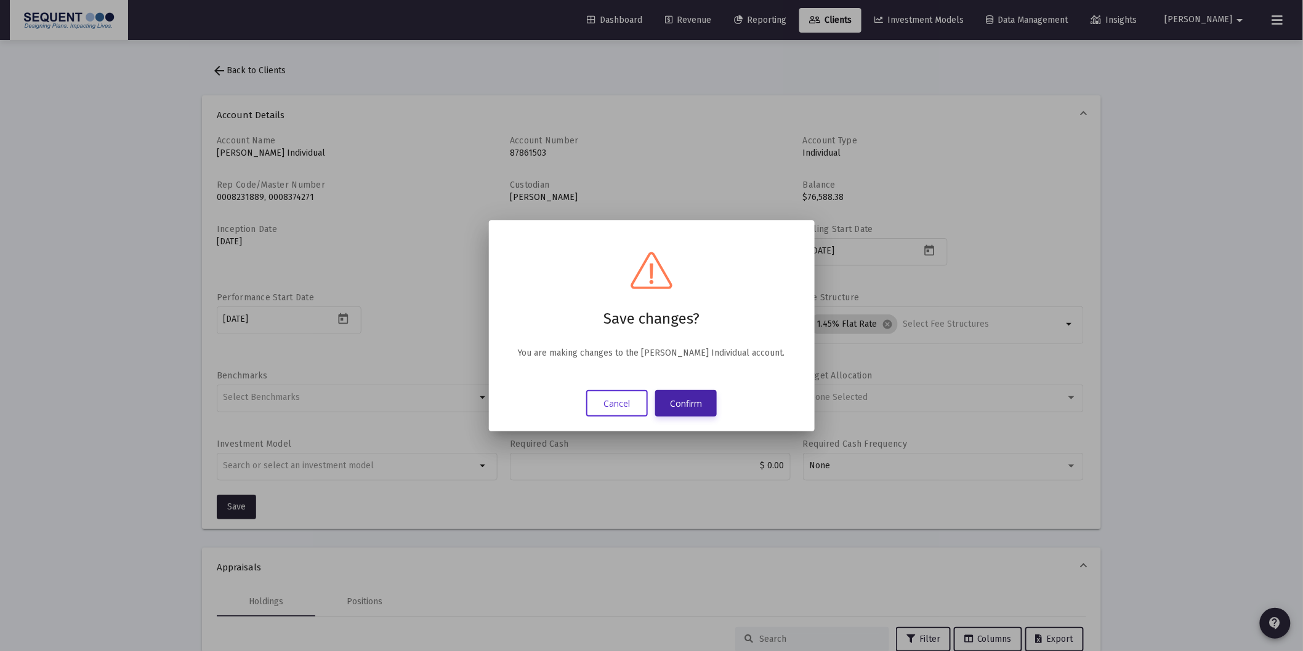
click at [698, 409] on button "Confirm" at bounding box center [686, 403] width 62 height 26
